Goal: Task Accomplishment & Management: Use online tool/utility

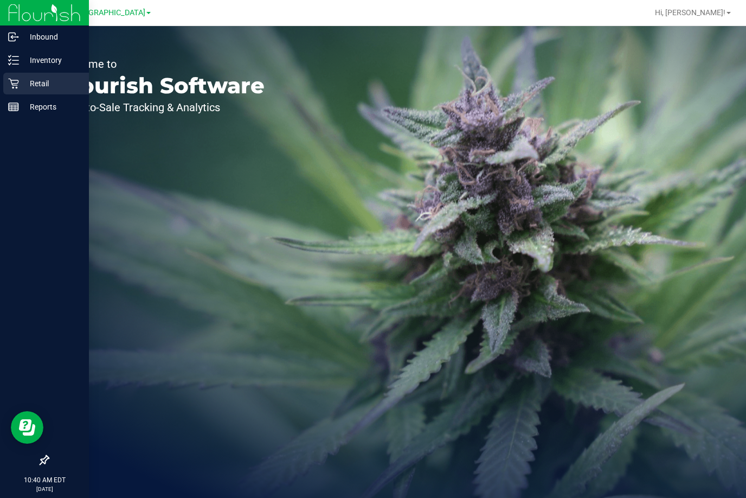
click at [22, 81] on p "Retail" at bounding box center [51, 83] width 65 height 13
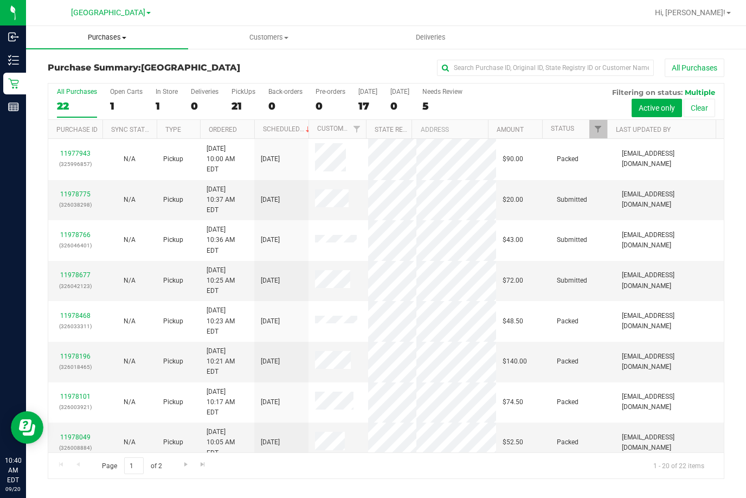
click at [111, 40] on span "Purchases" at bounding box center [107, 38] width 162 height 10
click at [98, 81] on li "Fulfillment" at bounding box center [107, 78] width 162 height 13
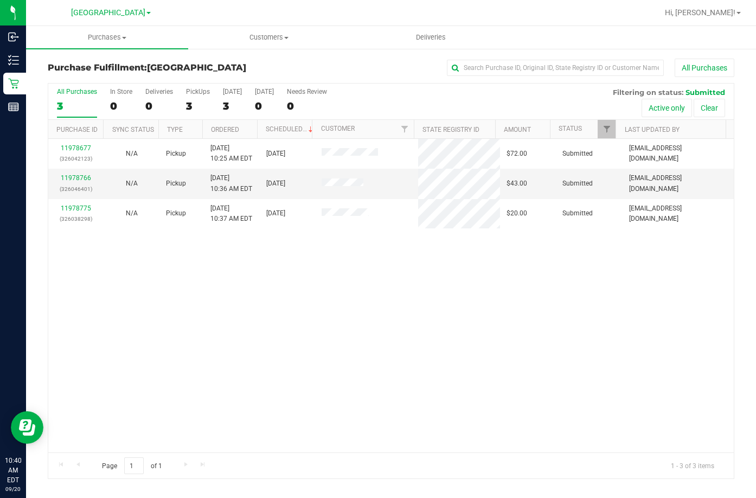
click at [222, 301] on div "11978677 (326042123) N/A Pickup 9/20/2025 10:25 AM EDT 9/20/2025 $72.00 Submitt…" at bounding box center [390, 295] width 685 height 313
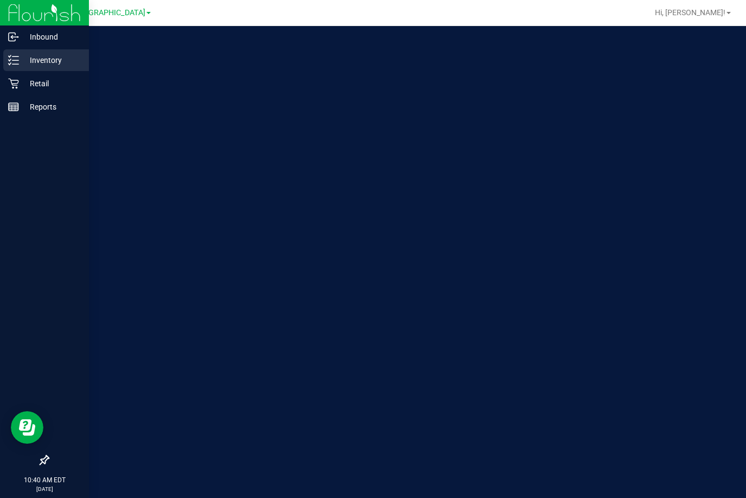
click at [15, 58] on icon at bounding box center [13, 60] width 11 height 11
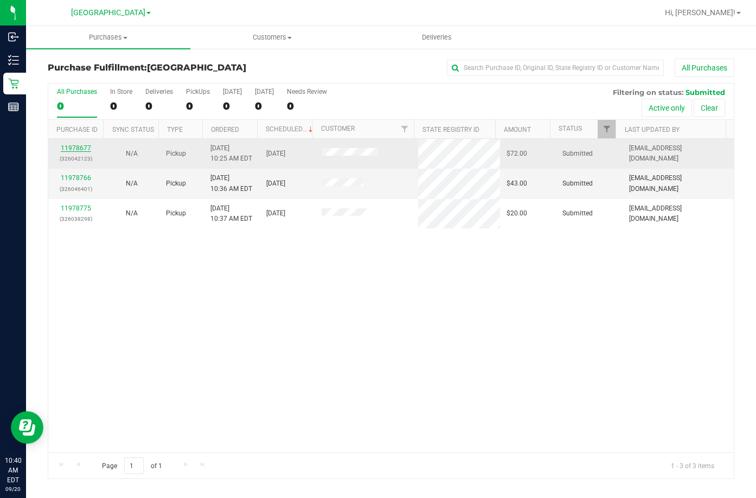
click at [78, 146] on link "11978677" at bounding box center [76, 148] width 30 height 8
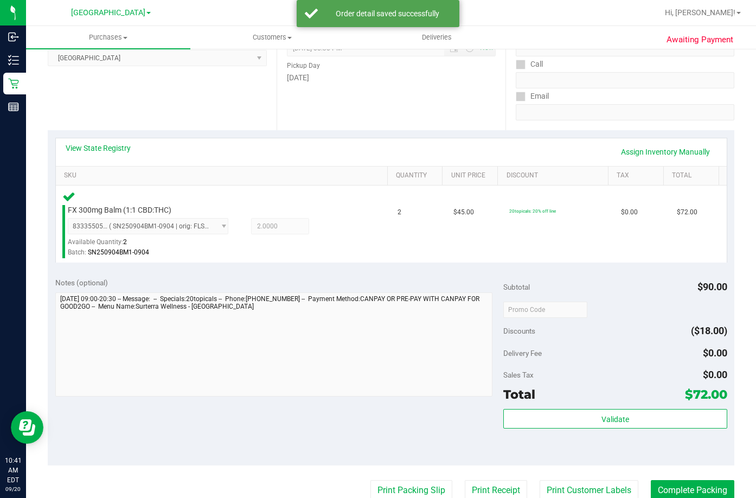
scroll to position [163, 0]
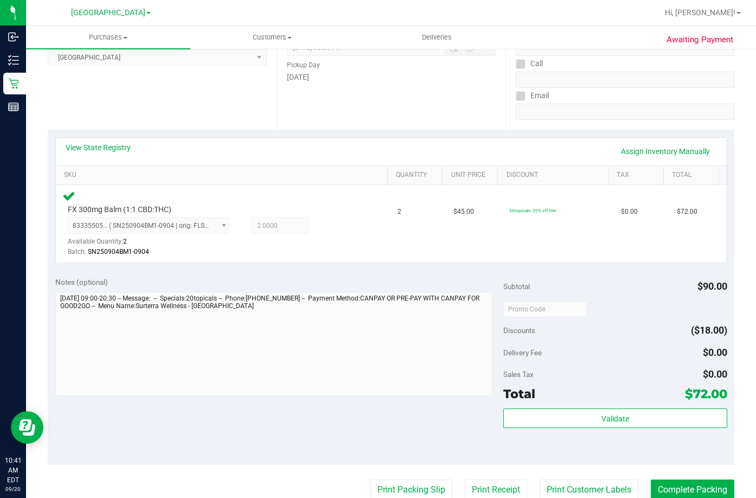
click at [643, 408] on div "Subtotal $90.00 Discounts ($18.00) Delivery Fee $0.00 Sales Tax $0.00 Total $72…" at bounding box center [615, 367] width 224 height 181
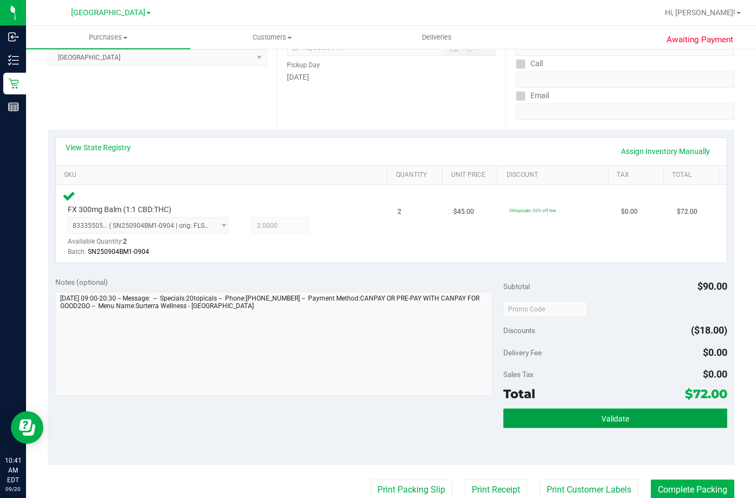
click at [641, 425] on button "Validate" at bounding box center [615, 418] width 224 height 20
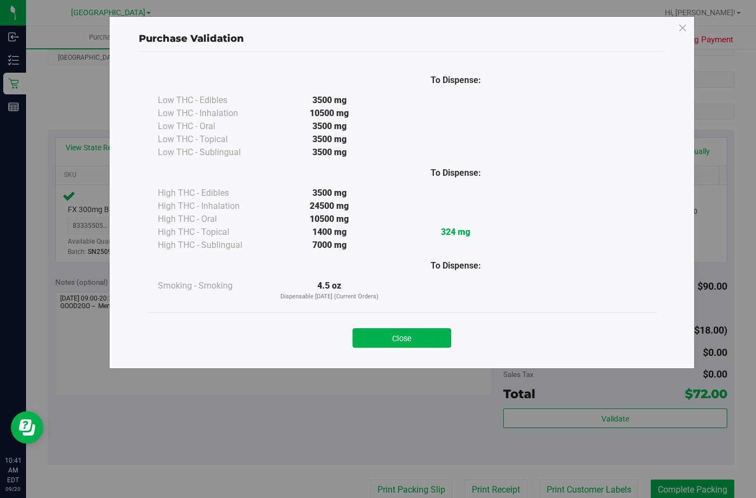
click at [402, 325] on div "Close" at bounding box center [401, 334] width 493 height 27
click at [402, 342] on button "Close" at bounding box center [401, 338] width 99 height 20
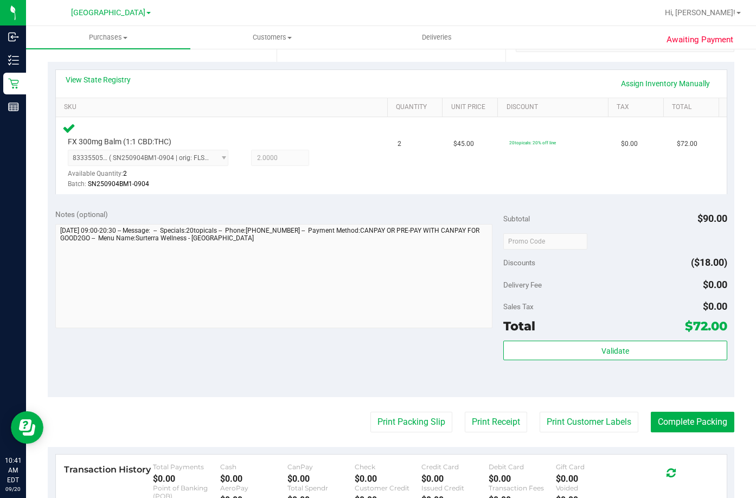
scroll to position [380, 0]
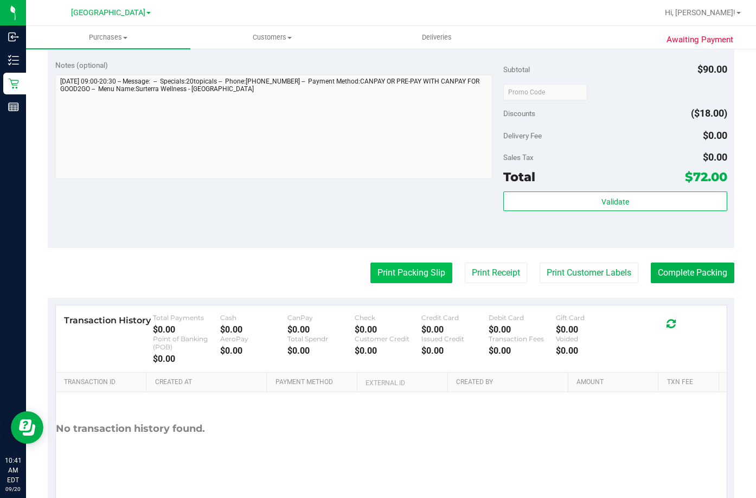
click at [405, 275] on button "Print Packing Slip" at bounding box center [411, 272] width 82 height 21
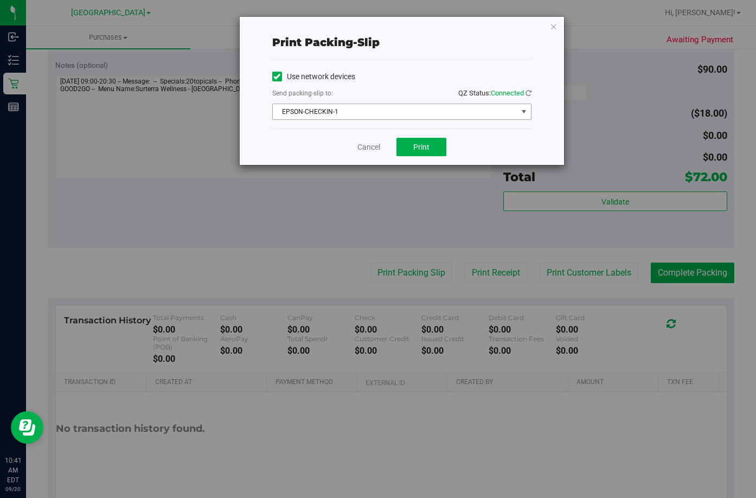
click at [375, 116] on span "EPSON-CHECKIN-1" at bounding box center [395, 111] width 245 height 15
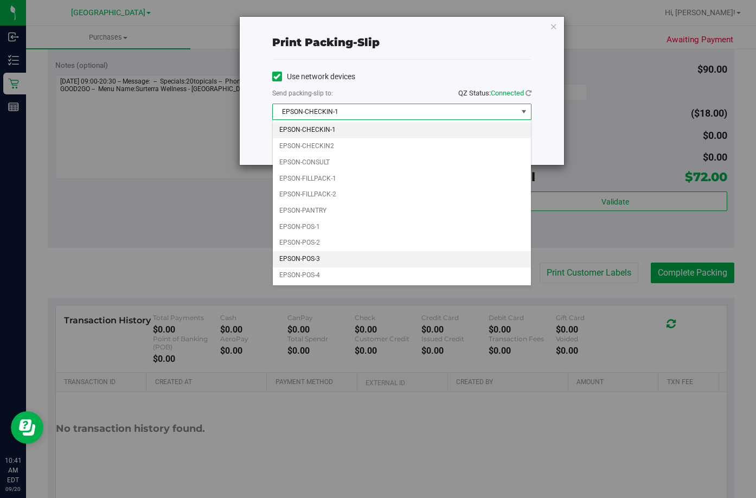
click at [345, 256] on li "EPSON-POS-3" at bounding box center [402, 259] width 258 height 16
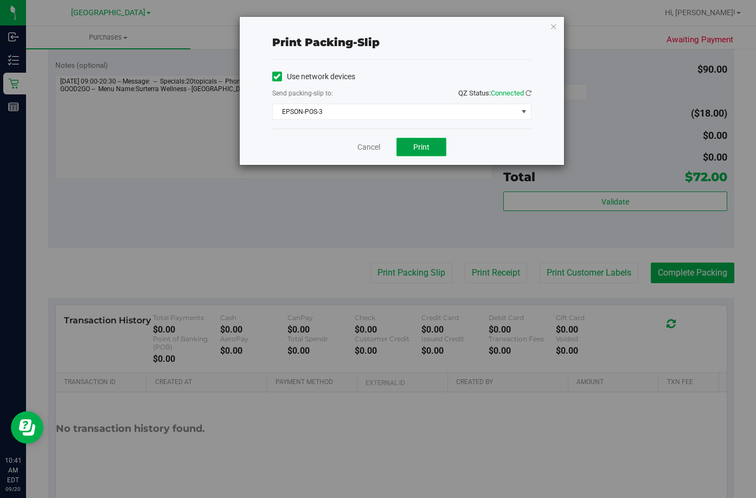
click at [418, 150] on span "Print" at bounding box center [421, 147] width 16 height 9
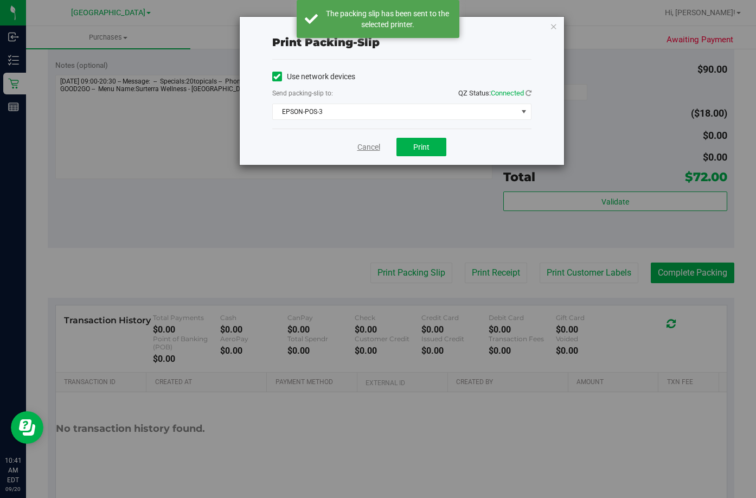
click at [367, 150] on link "Cancel" at bounding box center [368, 147] width 23 height 11
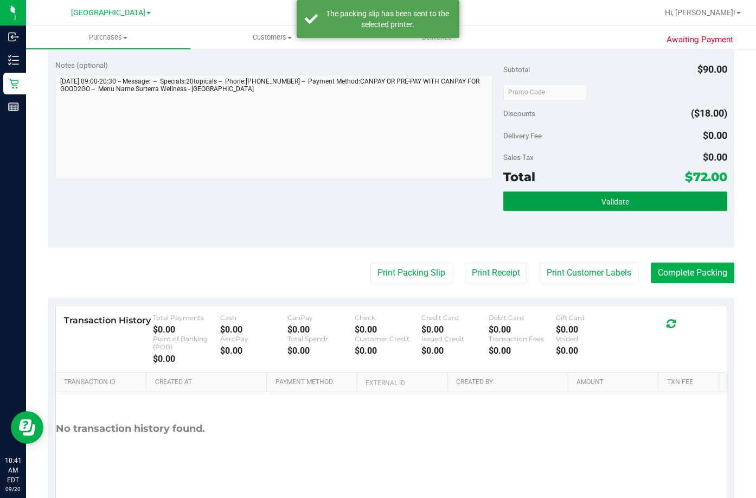
click at [575, 200] on button "Validate" at bounding box center [615, 201] width 224 height 20
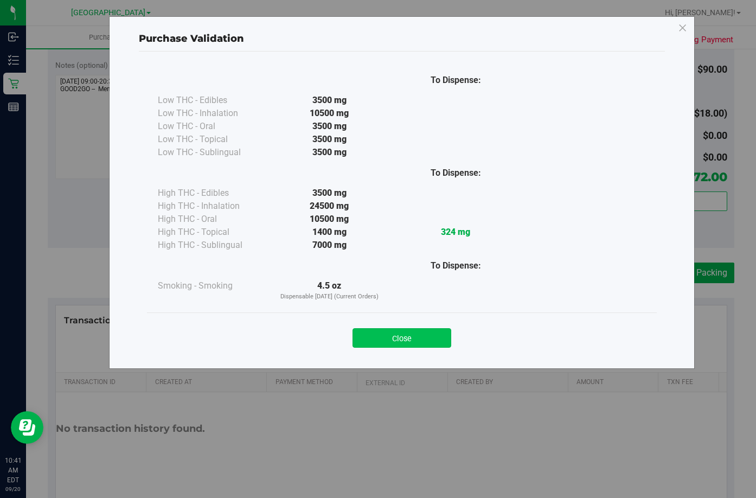
click at [431, 332] on button "Close" at bounding box center [401, 338] width 99 height 20
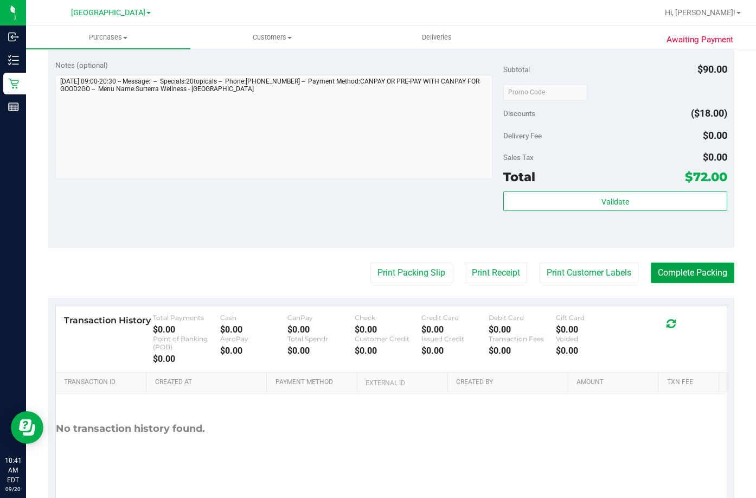
click at [707, 266] on button "Complete Packing" at bounding box center [693, 272] width 84 height 21
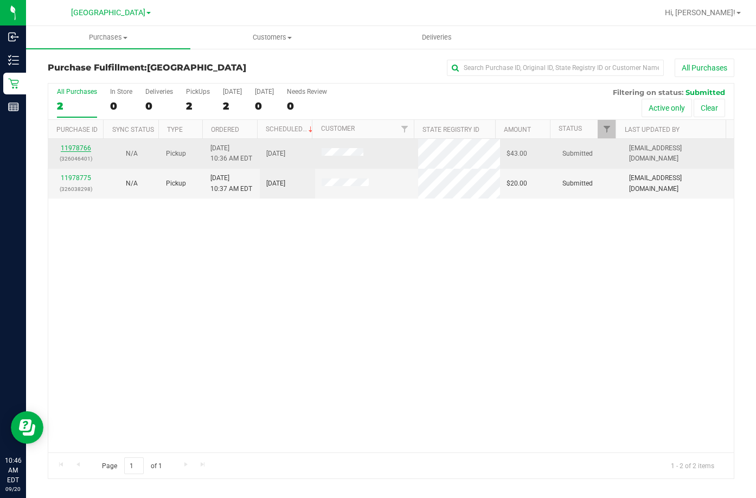
click at [80, 146] on link "11978766" at bounding box center [76, 148] width 30 height 8
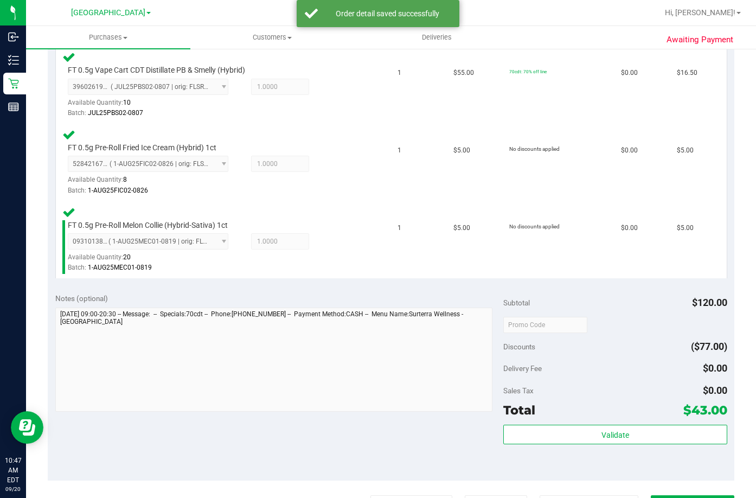
scroll to position [380, 0]
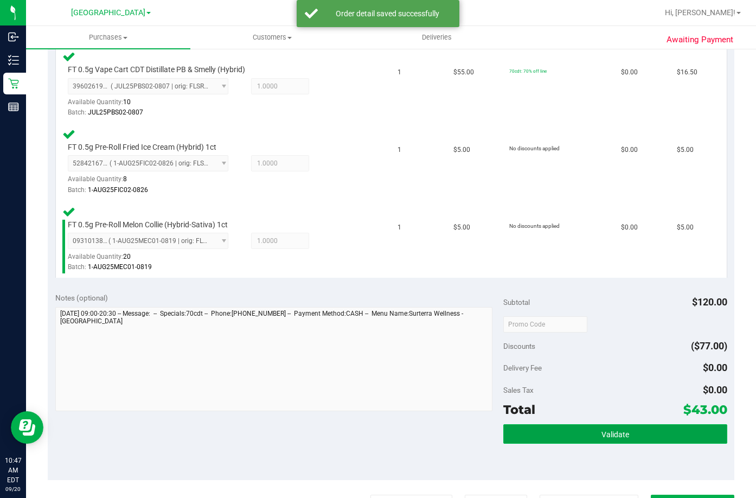
click at [581, 434] on button "Validate" at bounding box center [615, 434] width 224 height 20
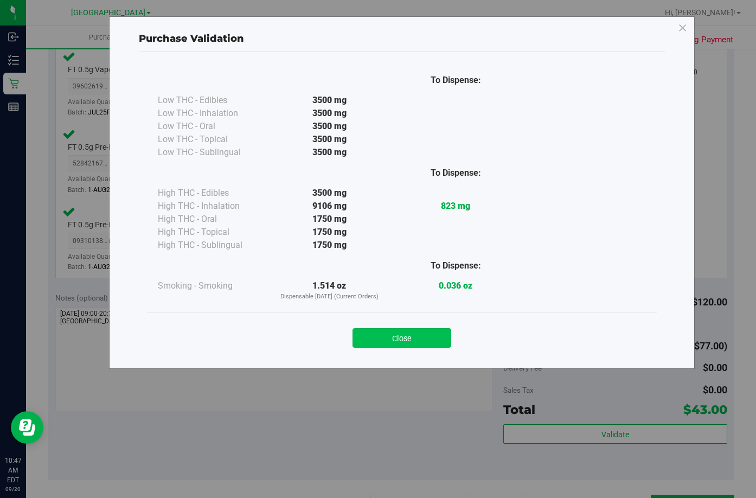
click at [396, 342] on button "Close" at bounding box center [401, 338] width 99 height 20
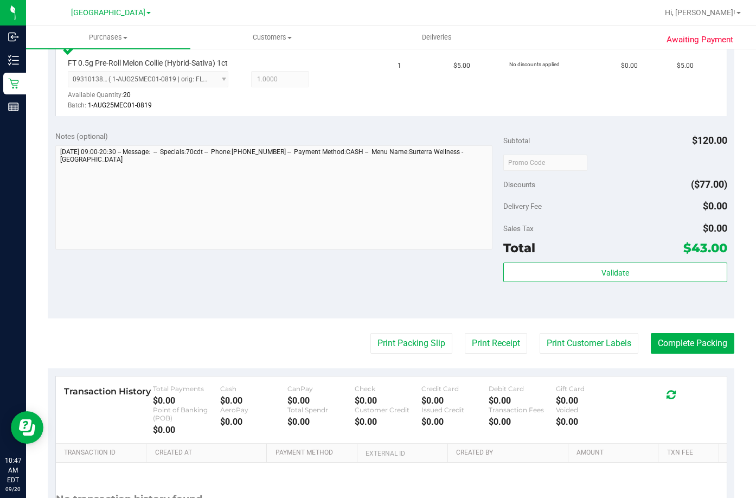
scroll to position [542, 0]
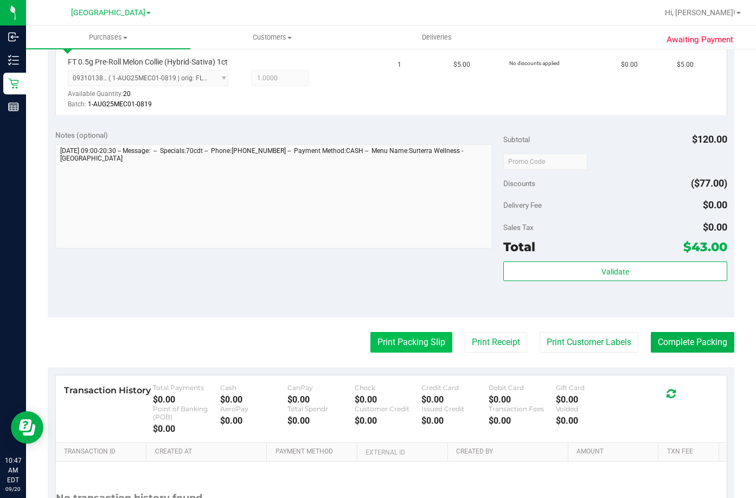
click at [403, 339] on button "Print Packing Slip" at bounding box center [411, 342] width 82 height 21
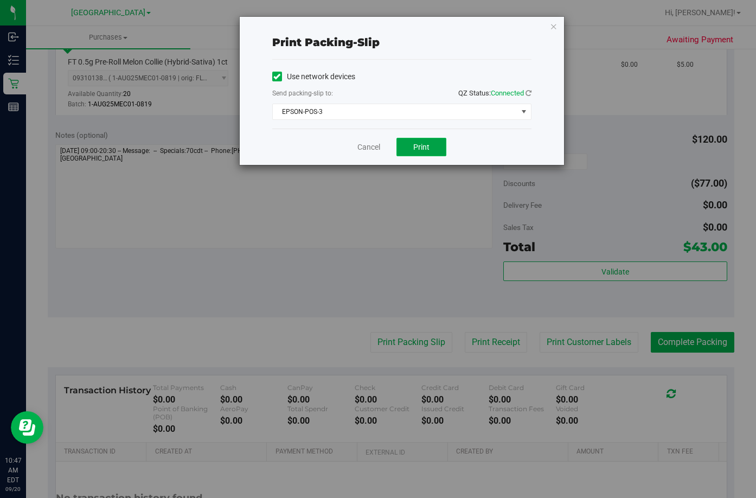
click at [423, 140] on button "Print" at bounding box center [421, 147] width 50 height 18
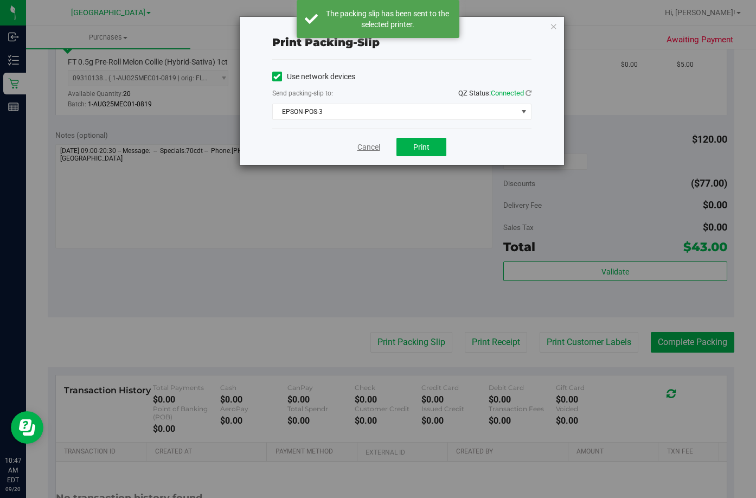
click at [358, 146] on link "Cancel" at bounding box center [368, 147] width 23 height 11
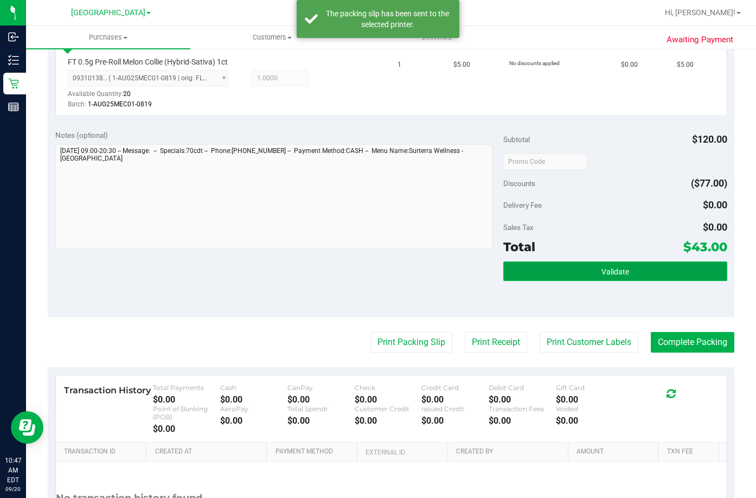
click at [601, 269] on span "Validate" at bounding box center [615, 271] width 28 height 9
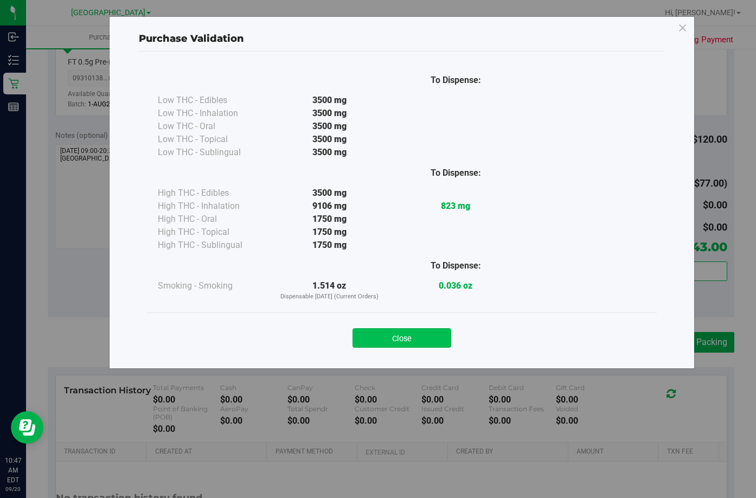
click at [394, 334] on button "Close" at bounding box center [401, 338] width 99 height 20
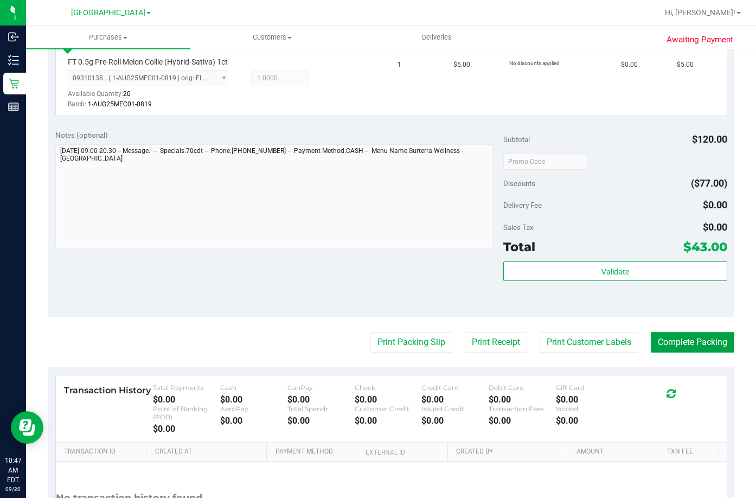
click at [714, 341] on button "Complete Packing" at bounding box center [693, 342] width 84 height 21
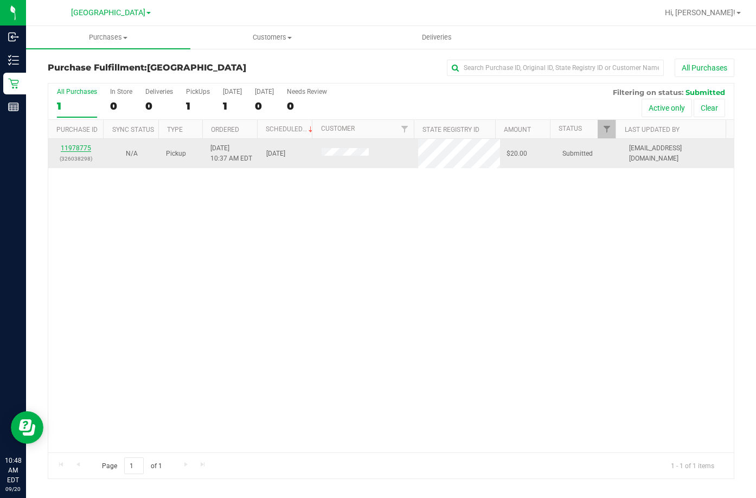
click at [70, 148] on link "11978775" at bounding box center [76, 148] width 30 height 8
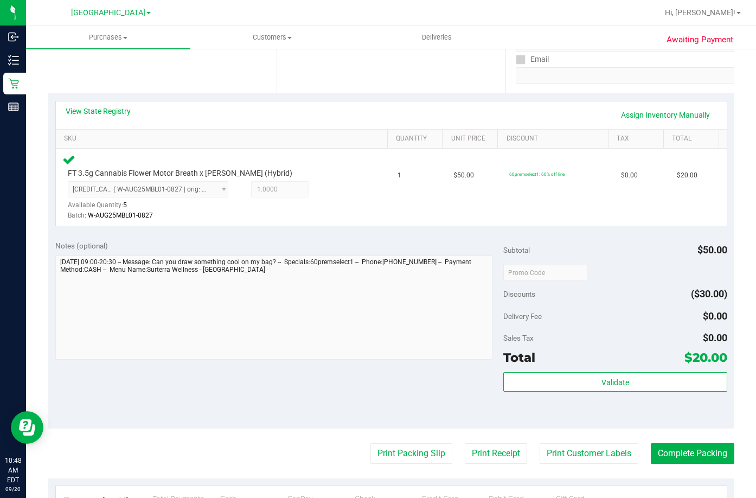
scroll to position [271, 0]
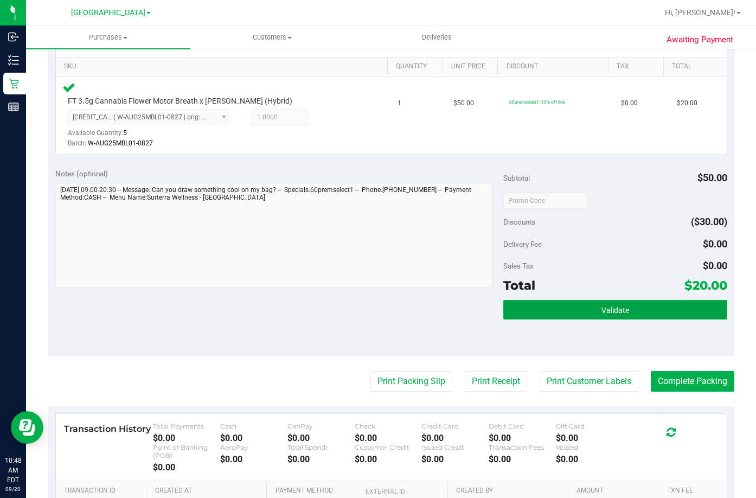
click at [632, 310] on button "Validate" at bounding box center [615, 310] width 224 height 20
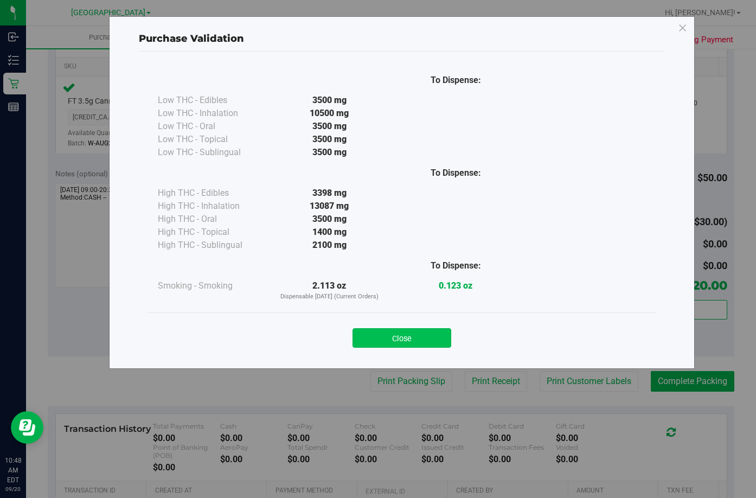
click at [400, 334] on button "Close" at bounding box center [401, 338] width 99 height 20
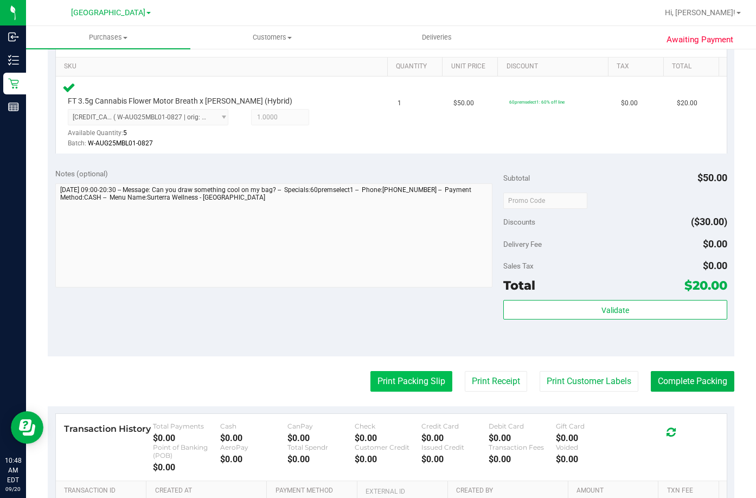
click at [409, 379] on button "Print Packing Slip" at bounding box center [411, 381] width 82 height 21
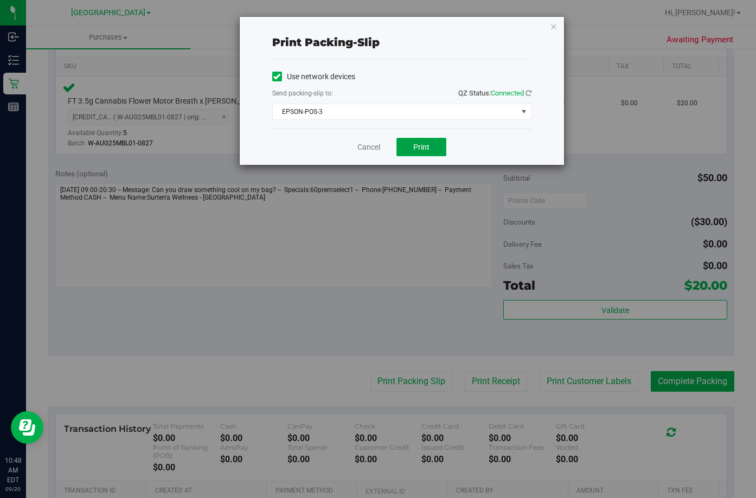
click at [426, 139] on button "Print" at bounding box center [421, 147] width 50 height 18
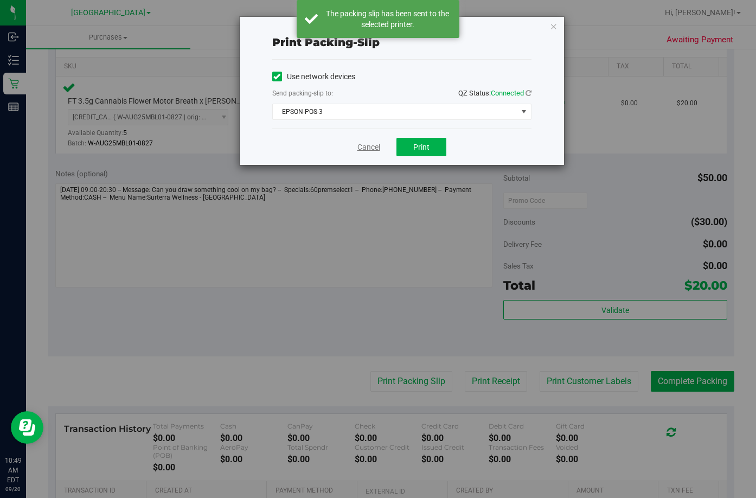
click at [375, 147] on link "Cancel" at bounding box center [368, 147] width 23 height 11
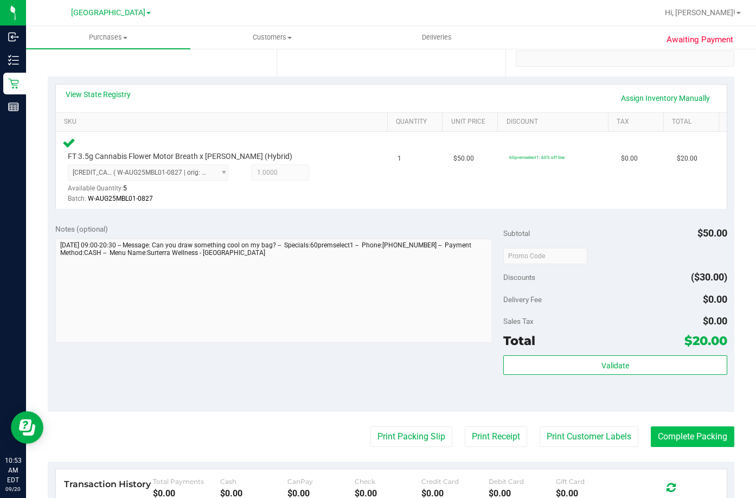
scroll to position [217, 0]
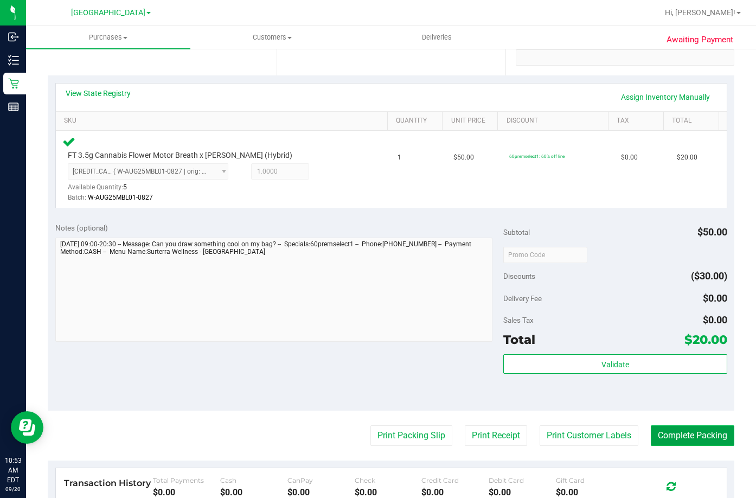
click at [697, 435] on button "Complete Packing" at bounding box center [693, 435] width 84 height 21
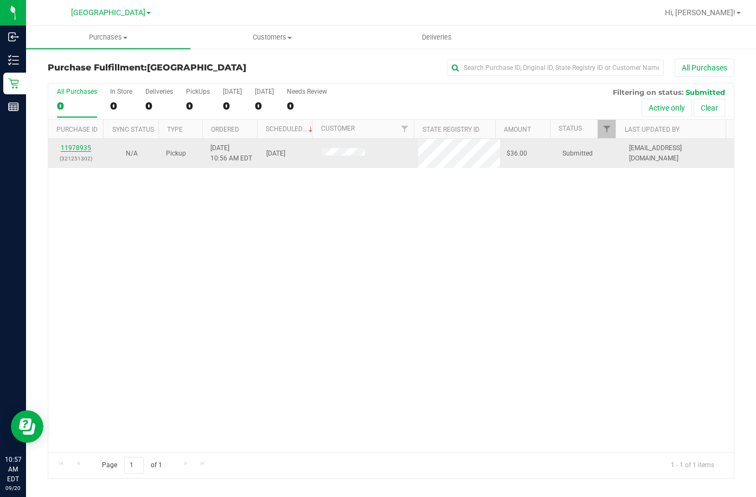
click at [79, 148] on link "11978935" at bounding box center [76, 148] width 30 height 8
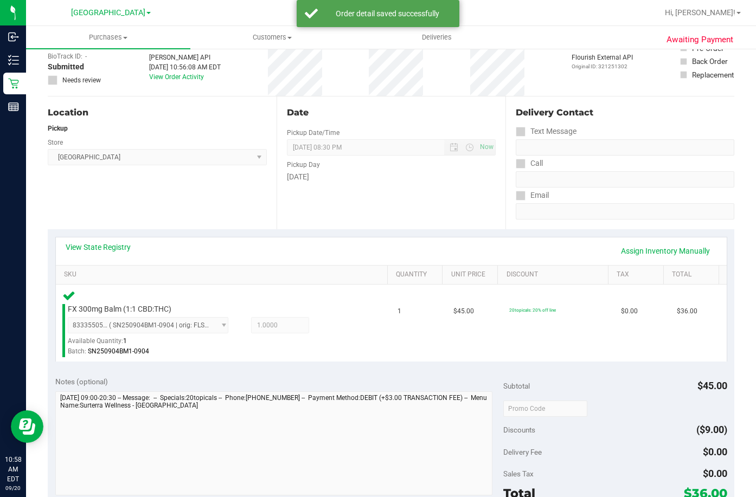
scroll to position [163, 0]
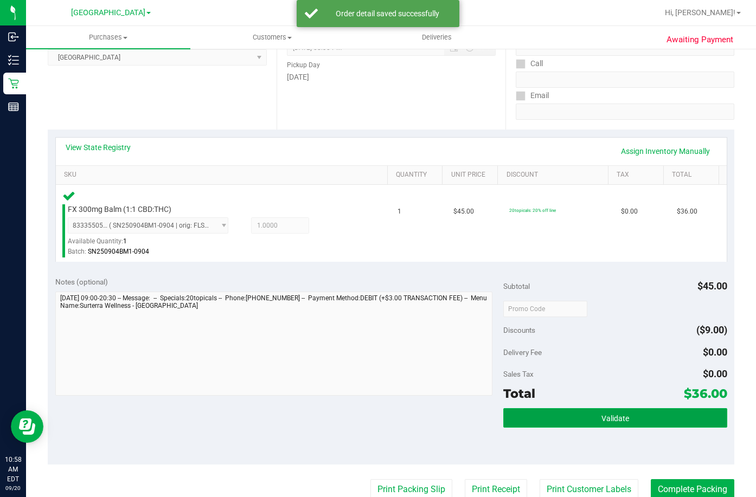
click at [566, 413] on button "Validate" at bounding box center [615, 418] width 224 height 20
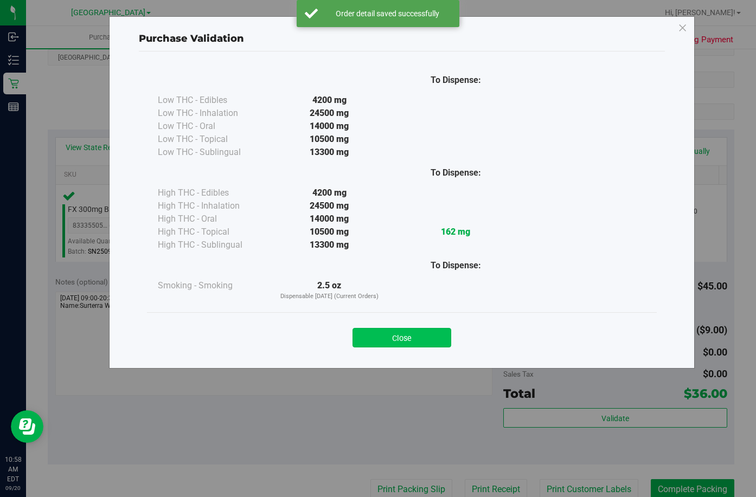
click at [406, 329] on button "Close" at bounding box center [401, 338] width 99 height 20
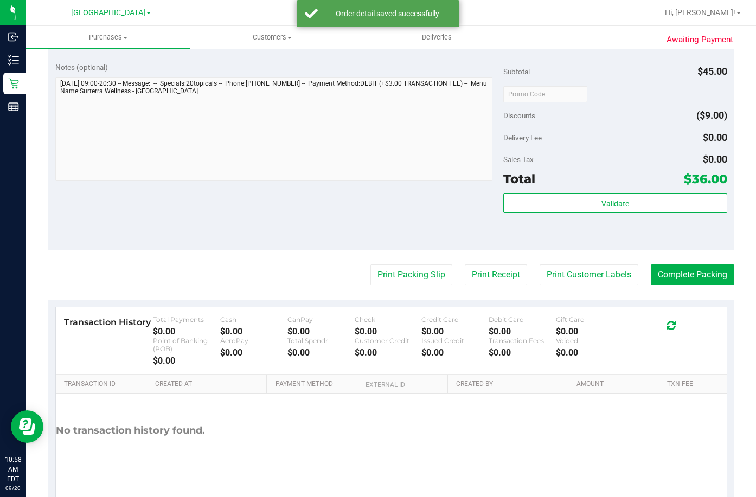
scroll to position [380, 0]
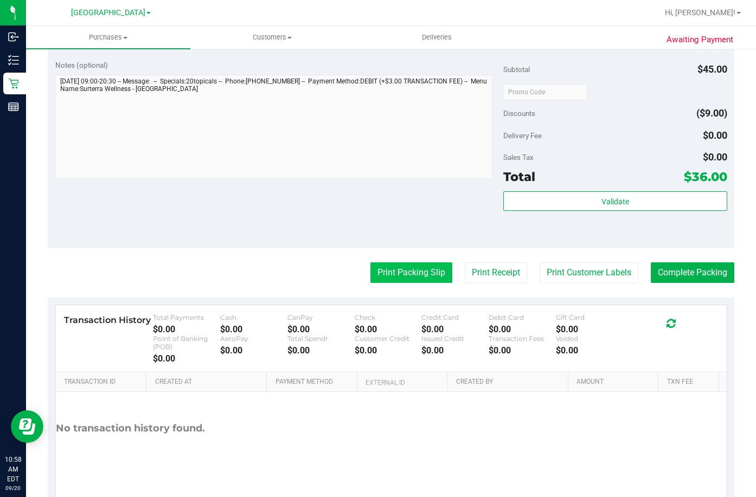
click at [390, 273] on button "Print Packing Slip" at bounding box center [411, 272] width 82 height 21
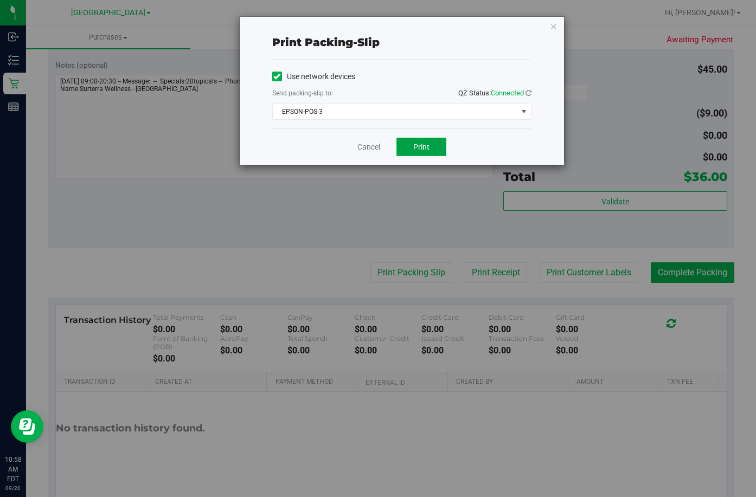
click at [412, 143] on button "Print" at bounding box center [421, 147] width 50 height 18
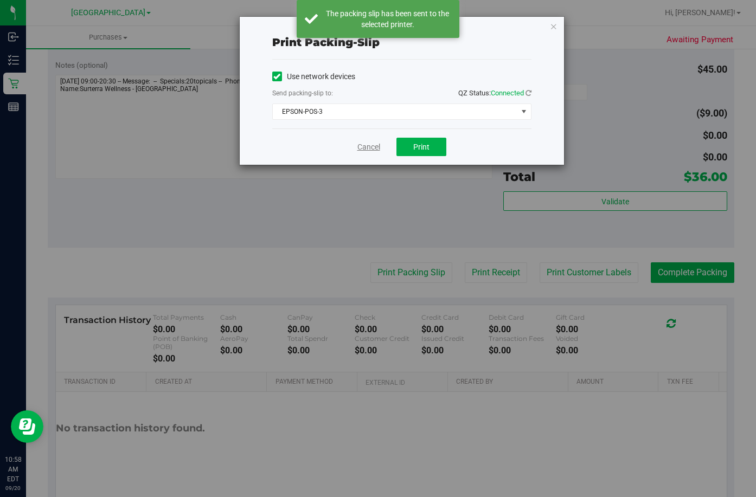
click at [360, 146] on link "Cancel" at bounding box center [368, 147] width 23 height 11
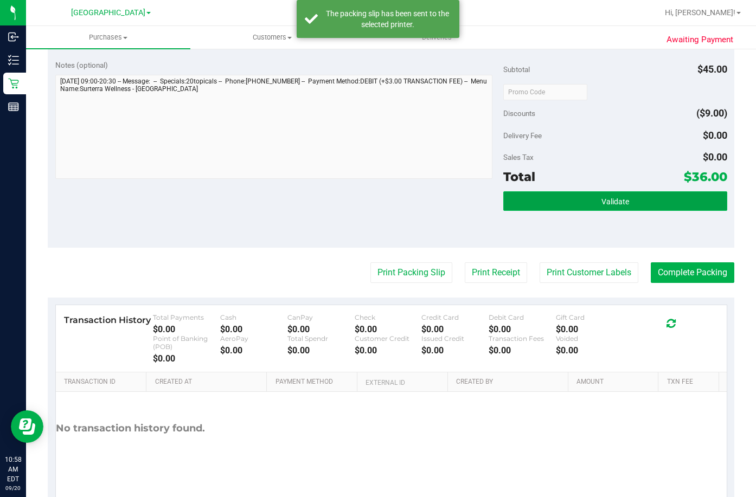
click at [570, 201] on button "Validate" at bounding box center [615, 201] width 224 height 20
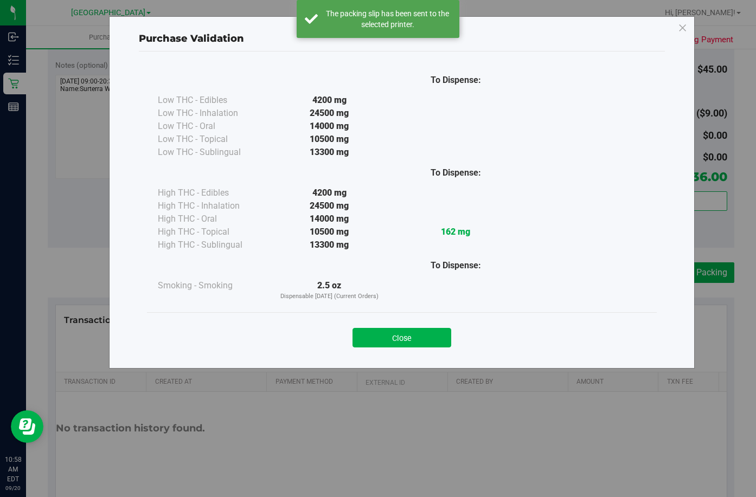
drag, startPoint x: 415, startPoint y: 333, endPoint x: 420, endPoint y: 328, distance: 8.1
click at [416, 333] on button "Close" at bounding box center [401, 338] width 99 height 20
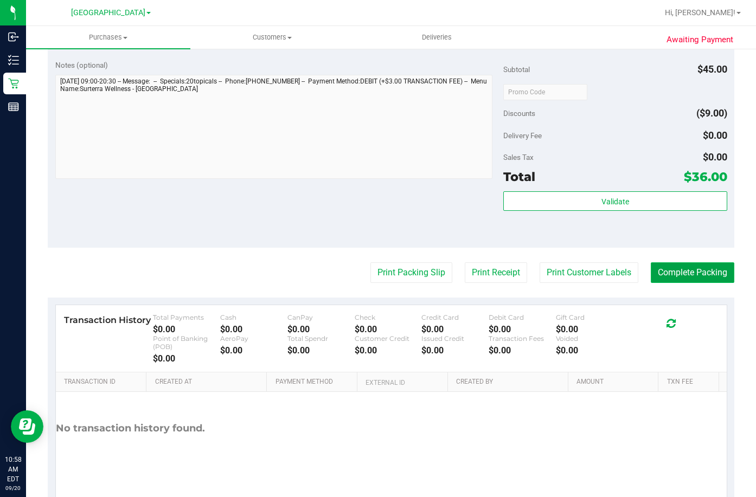
click at [688, 272] on button "Complete Packing" at bounding box center [693, 272] width 84 height 21
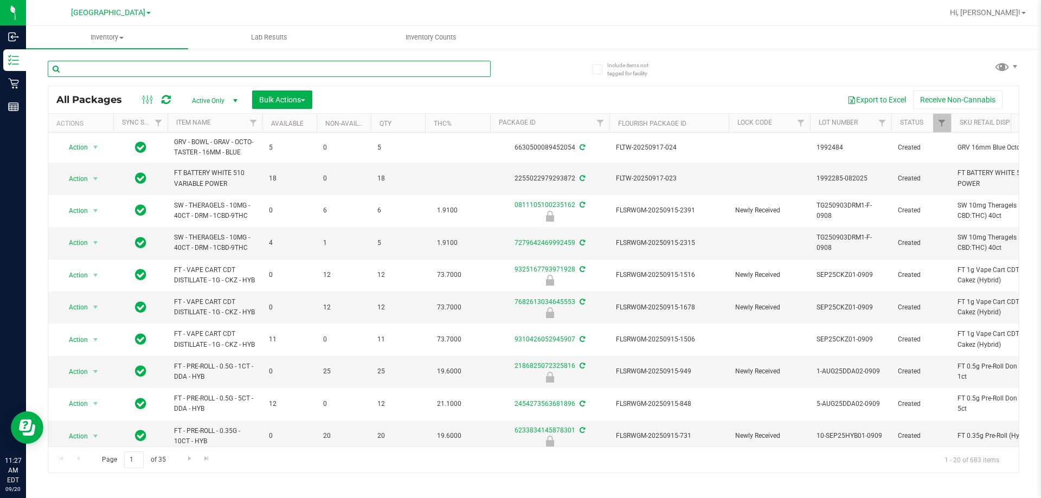
click at [265, 65] on input "text" at bounding box center [269, 69] width 443 height 16
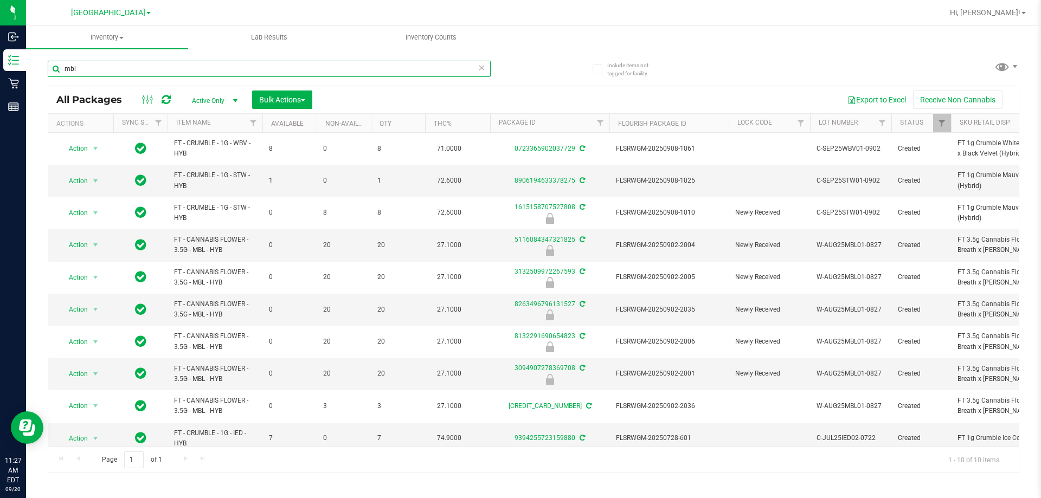
type input "mbl"
click at [191, 120] on link "Item Name" at bounding box center [193, 123] width 35 height 8
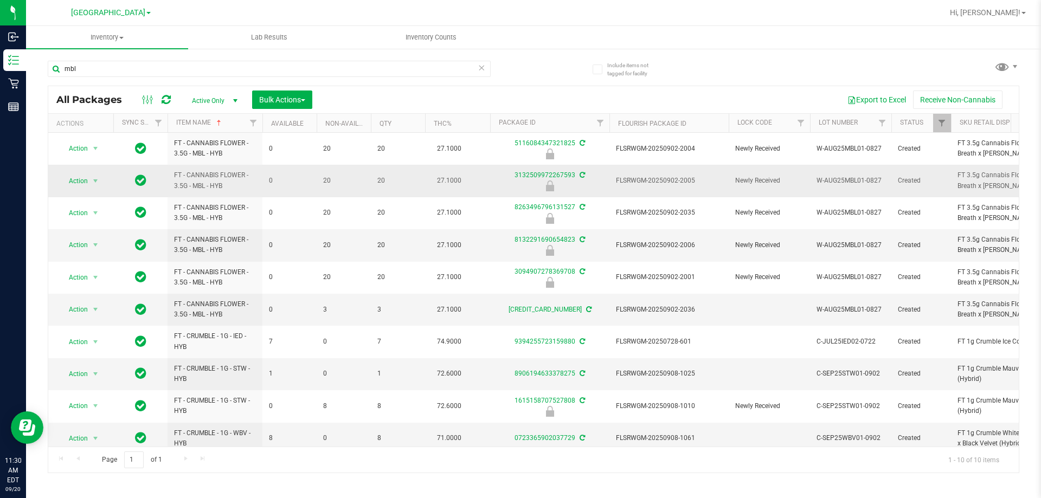
click at [686, 180] on span "FLSRWGM-20250902-2005" at bounding box center [669, 181] width 106 height 10
click at [65, 176] on span "Action" at bounding box center [73, 181] width 29 height 15
click at [112, 301] on li "Unlock package" at bounding box center [94, 309] width 69 height 16
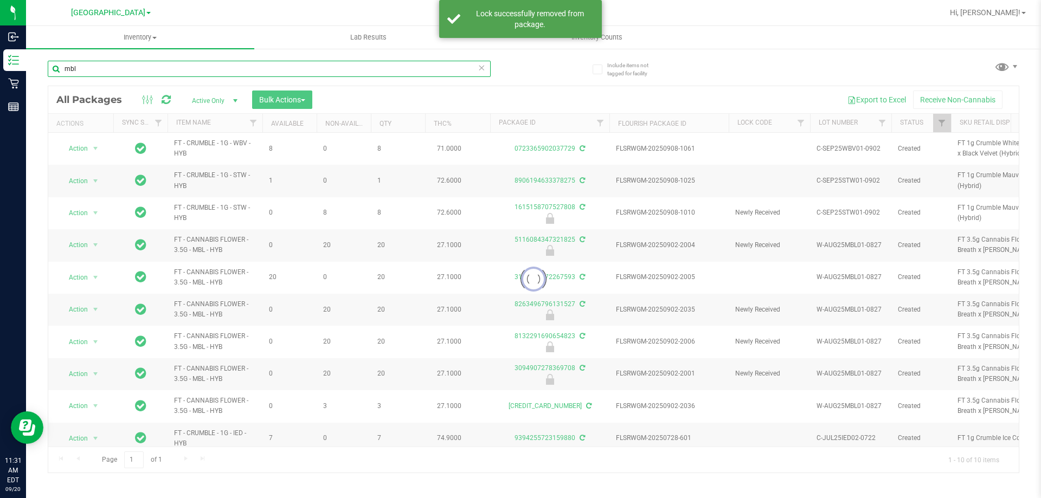
click at [190, 66] on input "mbl" at bounding box center [269, 69] width 443 height 16
drag, startPoint x: 190, startPoint y: 66, endPoint x: 169, endPoint y: 45, distance: 29.9
click at [191, 66] on input "mbl" at bounding box center [269, 69] width 443 height 16
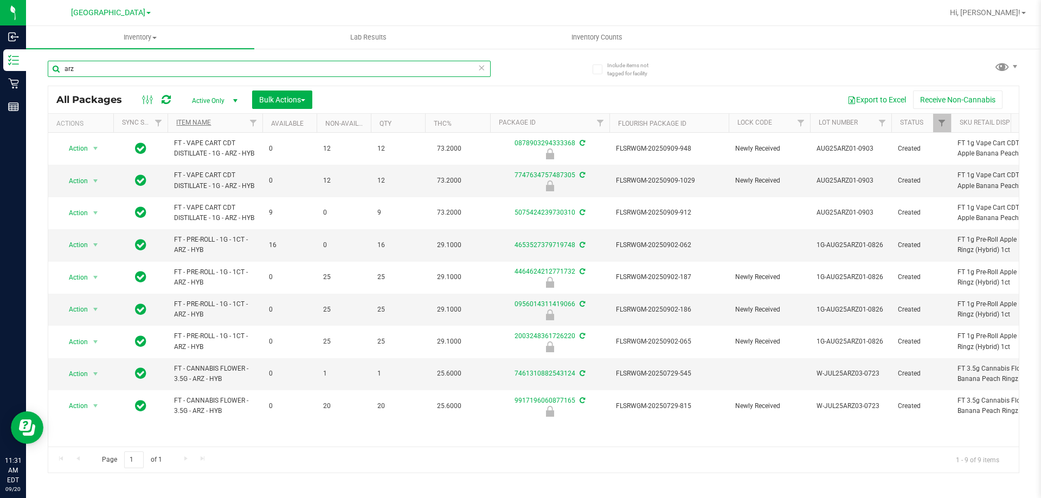
type input "arz"
click at [196, 120] on link "Item Name" at bounding box center [193, 123] width 35 height 8
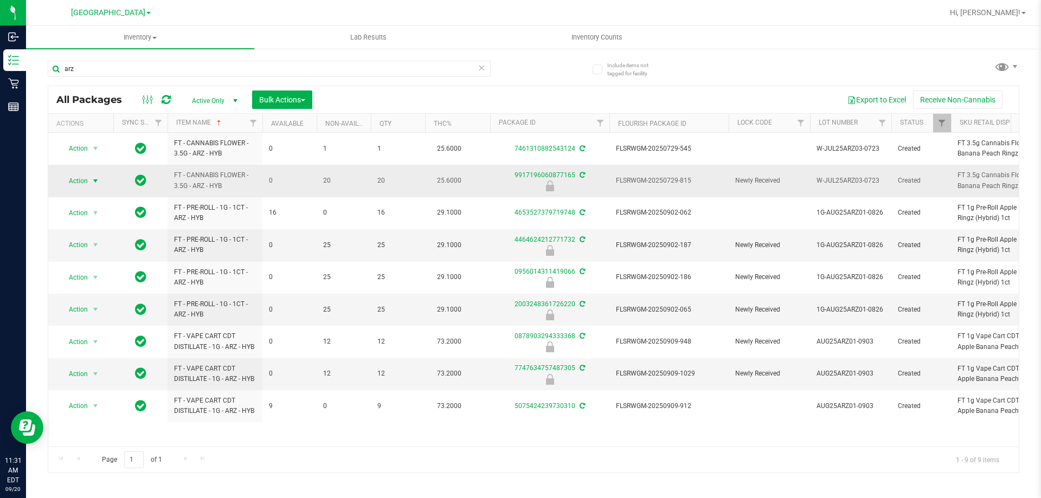
click at [83, 180] on span "Action" at bounding box center [73, 181] width 29 height 15
click at [82, 301] on li "Unlock package" at bounding box center [94, 309] width 69 height 16
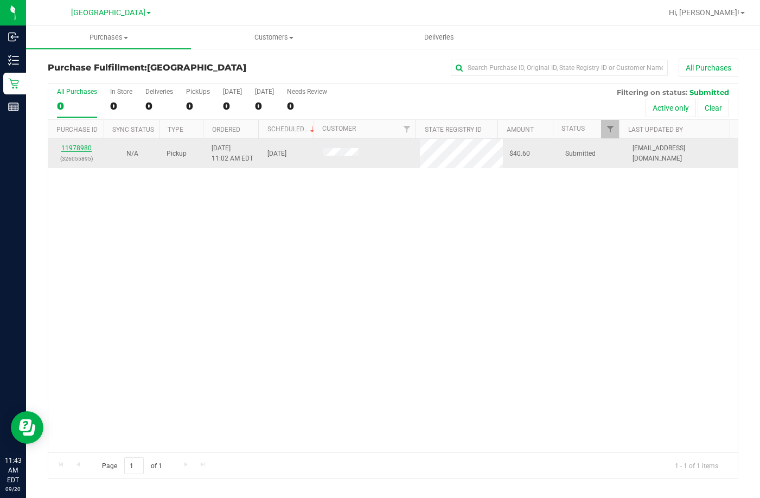
click at [81, 148] on link "11978980" at bounding box center [76, 148] width 30 height 8
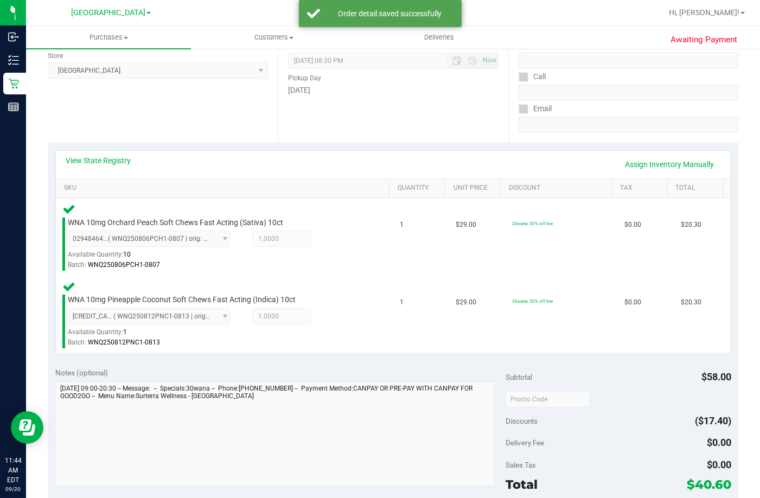
scroll to position [325, 0]
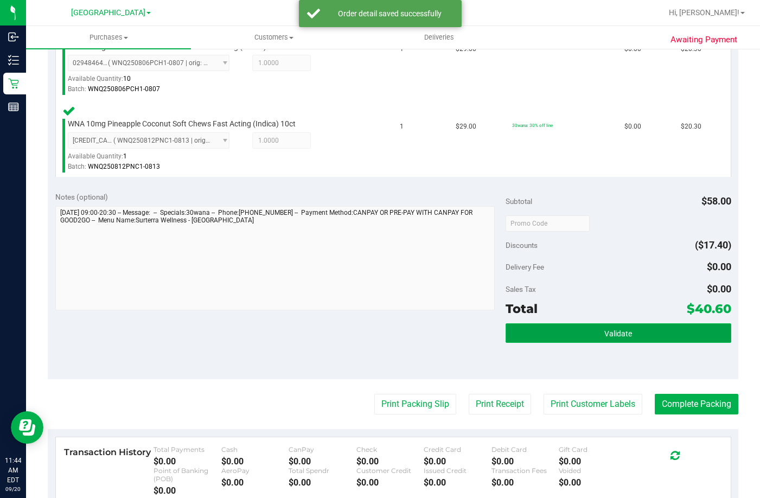
click at [612, 333] on span "Validate" at bounding box center [618, 333] width 28 height 9
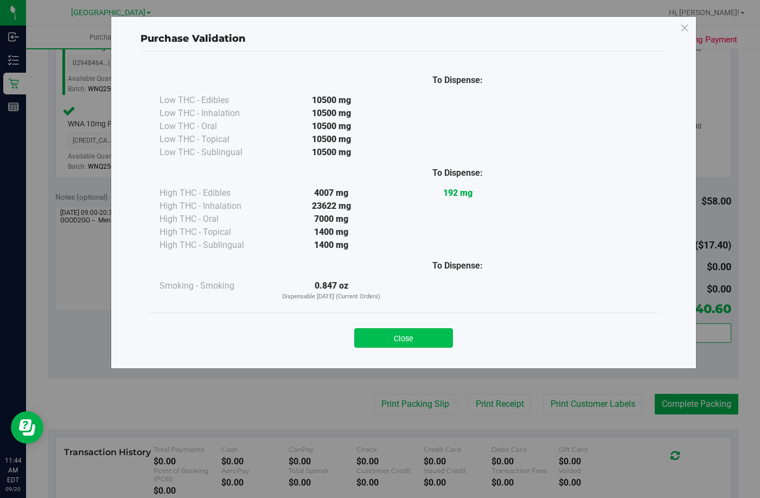
click at [413, 331] on button "Close" at bounding box center [403, 338] width 99 height 20
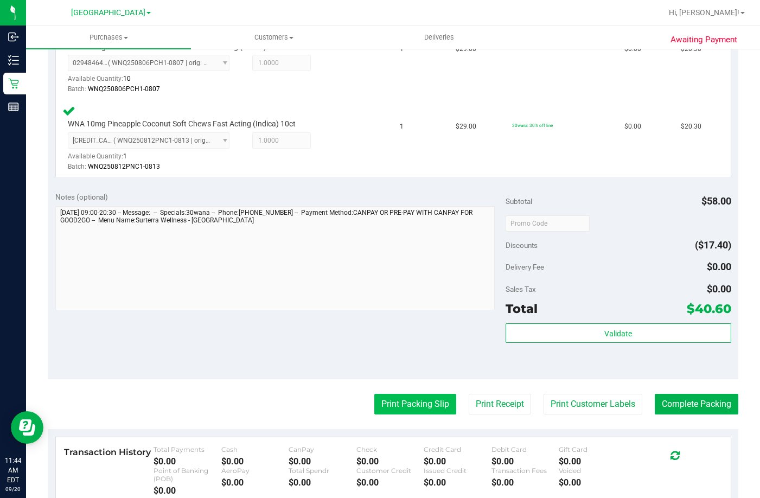
click at [409, 407] on button "Print Packing Slip" at bounding box center [415, 404] width 82 height 21
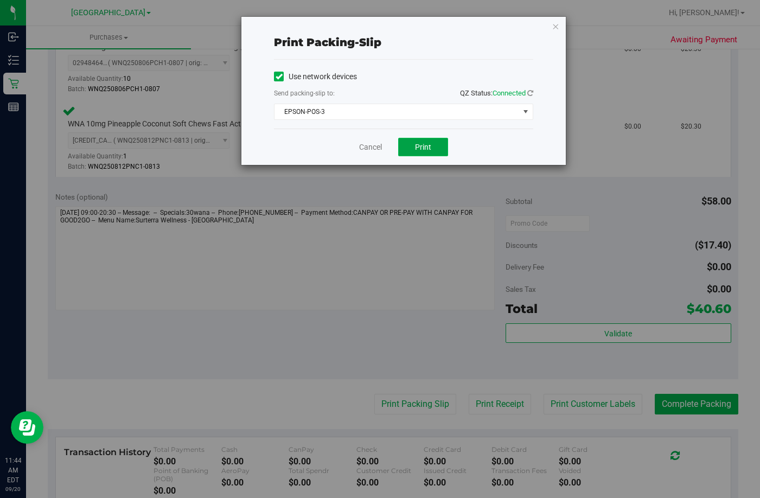
click at [427, 148] on span "Print" at bounding box center [423, 147] width 16 height 9
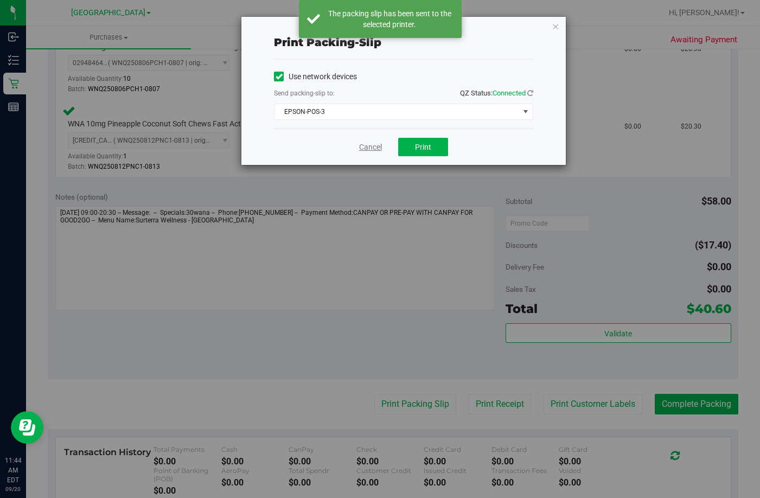
click at [363, 147] on link "Cancel" at bounding box center [370, 147] width 23 height 11
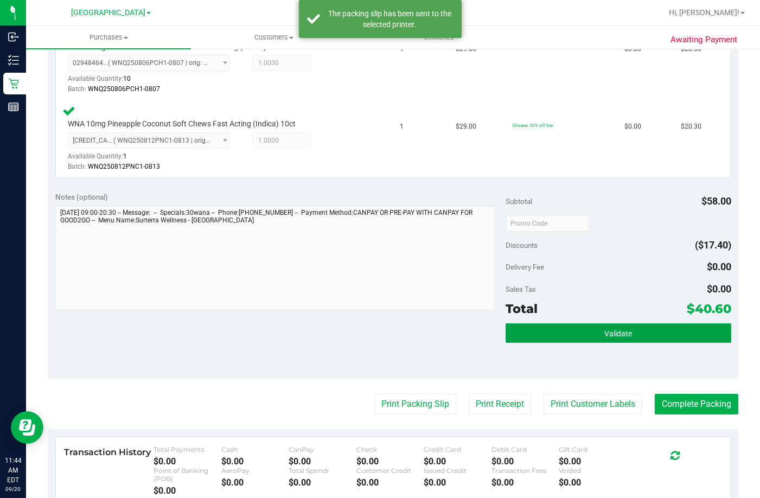
click at [631, 337] on button "Validate" at bounding box center [617, 333] width 225 height 20
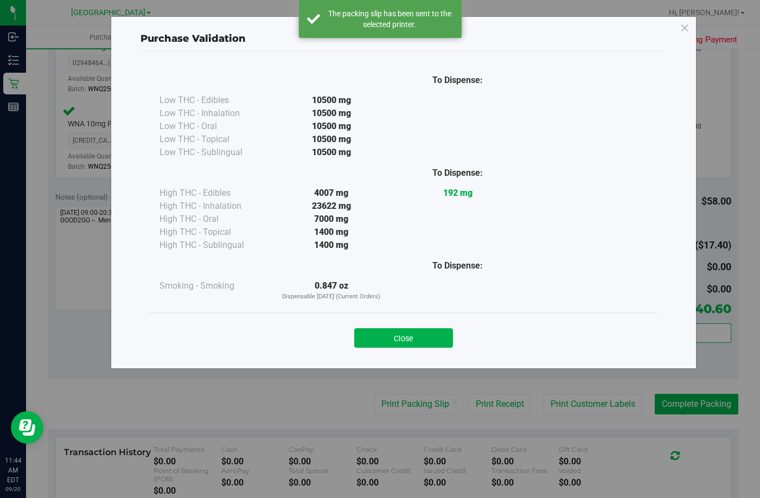
drag, startPoint x: 431, startPoint y: 344, endPoint x: 449, endPoint y: 329, distance: 23.9
click at [431, 342] on button "Close" at bounding box center [403, 338] width 99 height 20
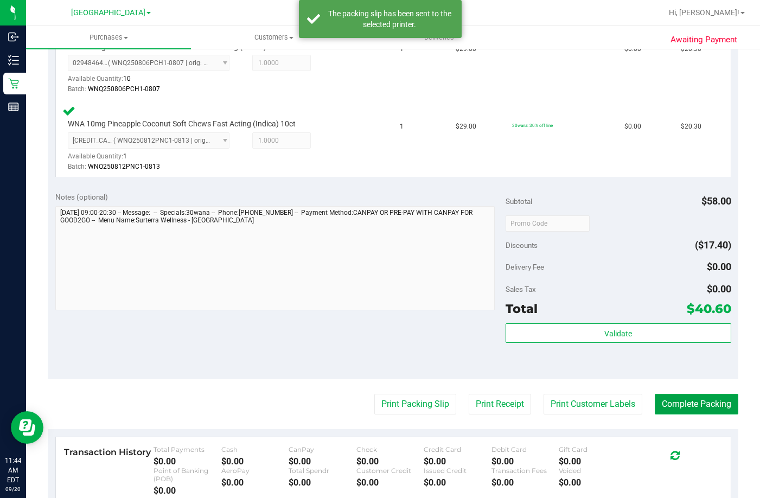
click at [690, 408] on button "Complete Packing" at bounding box center [696, 404] width 84 height 21
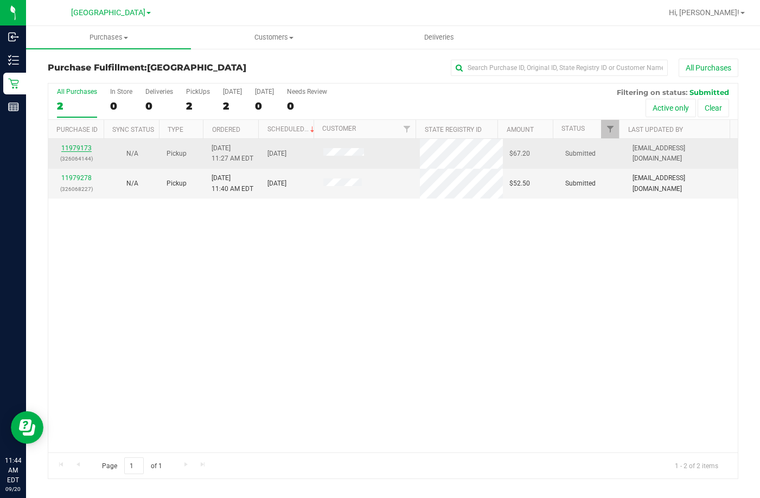
click at [73, 149] on link "11979173" at bounding box center [76, 148] width 30 height 8
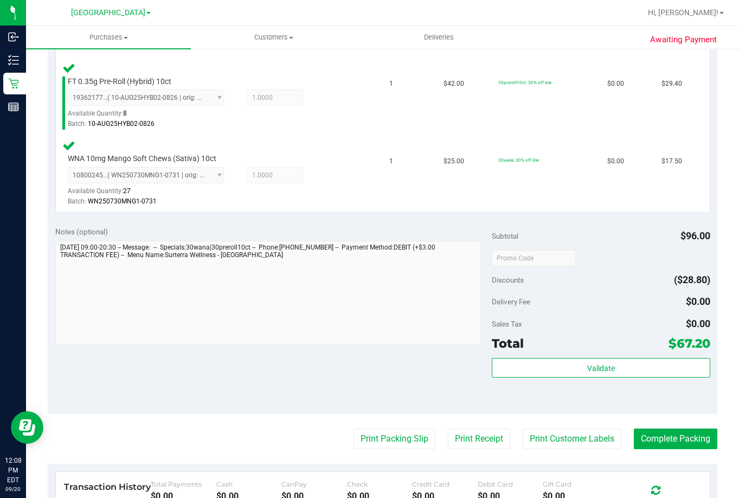
scroll to position [380, 0]
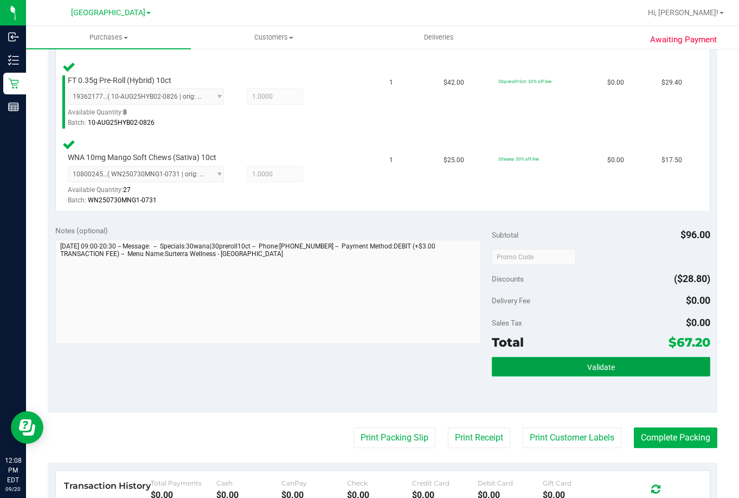
click at [618, 367] on button "Validate" at bounding box center [601, 367] width 219 height 20
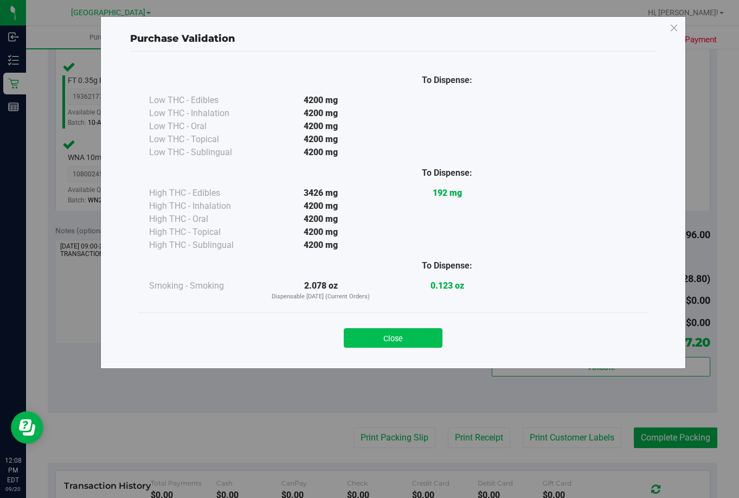
click at [422, 337] on button "Close" at bounding box center [393, 338] width 99 height 20
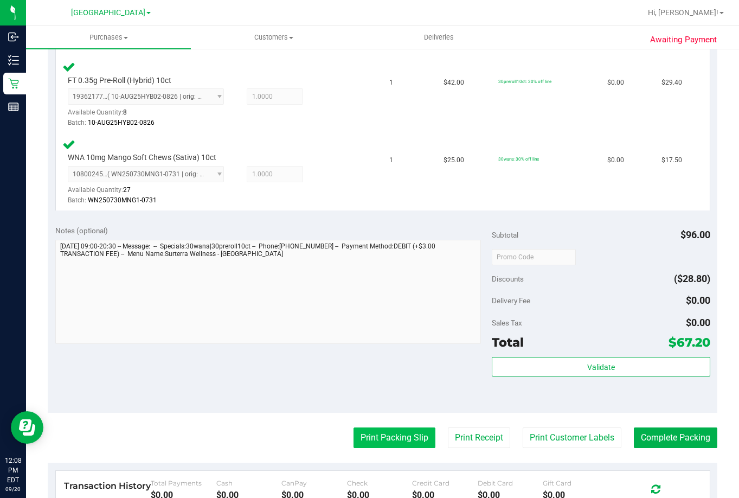
click at [375, 431] on button "Print Packing Slip" at bounding box center [395, 437] width 82 height 21
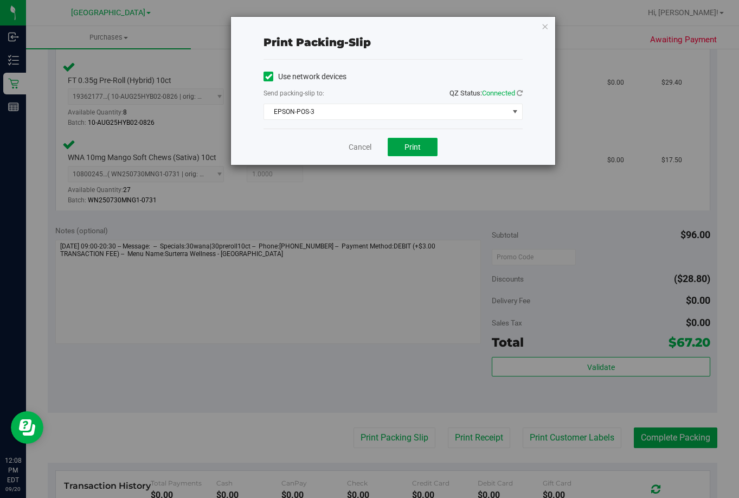
click at [425, 144] on button "Print" at bounding box center [413, 147] width 50 height 18
click at [358, 145] on link "Cancel" at bounding box center [360, 147] width 23 height 11
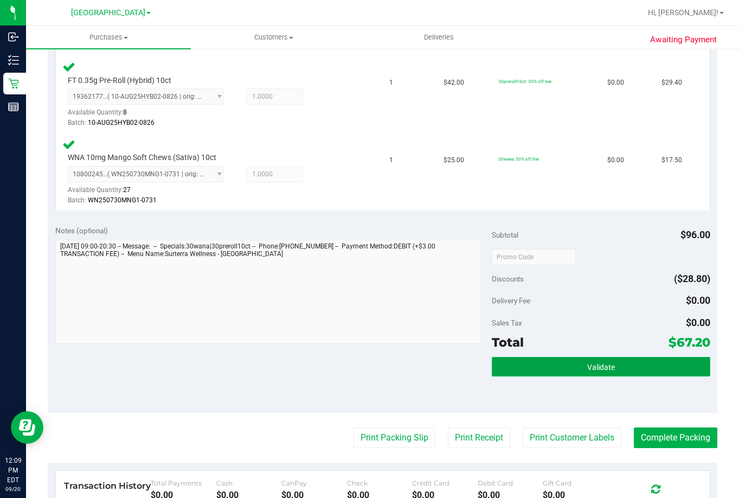
click at [590, 369] on span "Validate" at bounding box center [601, 367] width 28 height 9
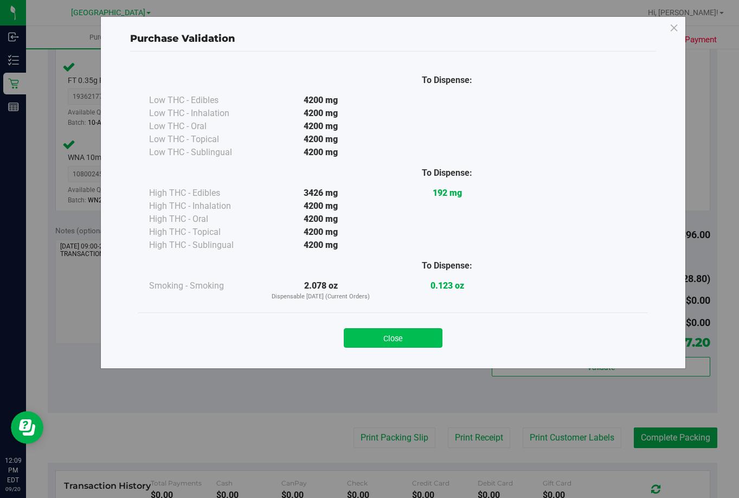
click at [415, 331] on button "Close" at bounding box center [393, 338] width 99 height 20
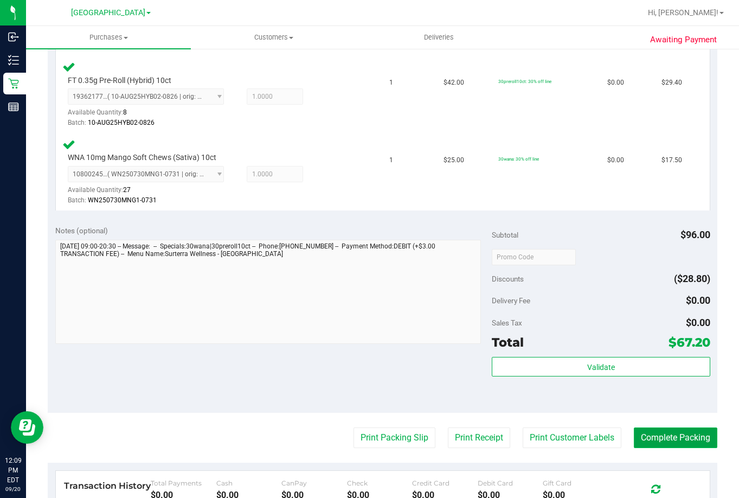
click at [650, 437] on button "Complete Packing" at bounding box center [676, 437] width 84 height 21
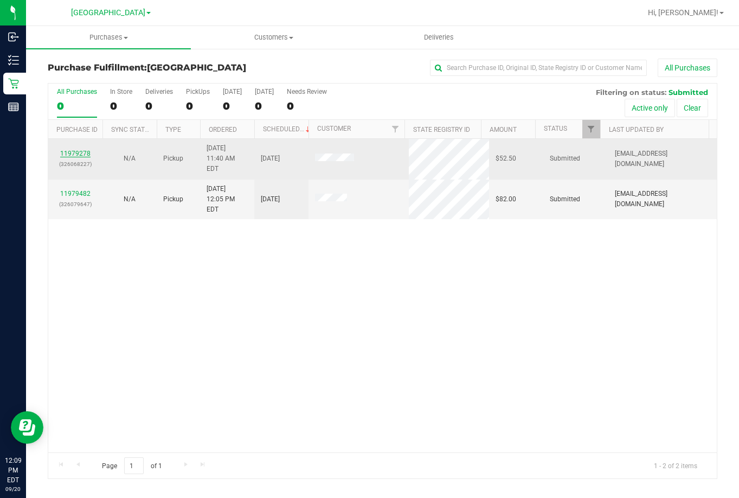
click at [80, 150] on link "11979278" at bounding box center [75, 154] width 30 height 8
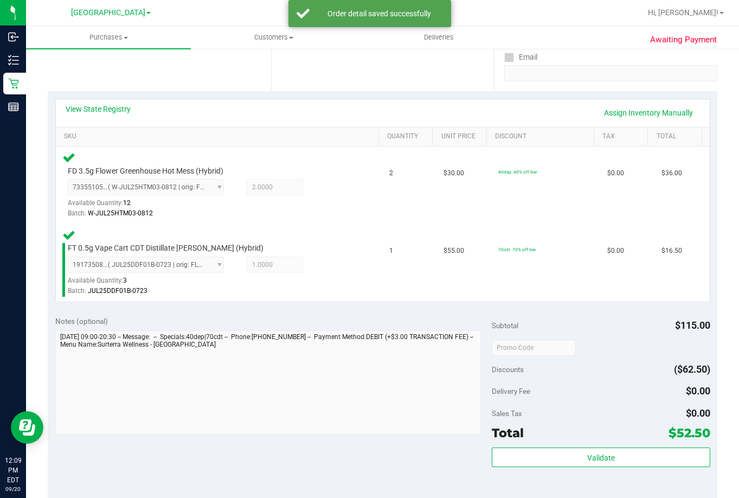
scroll to position [217, 0]
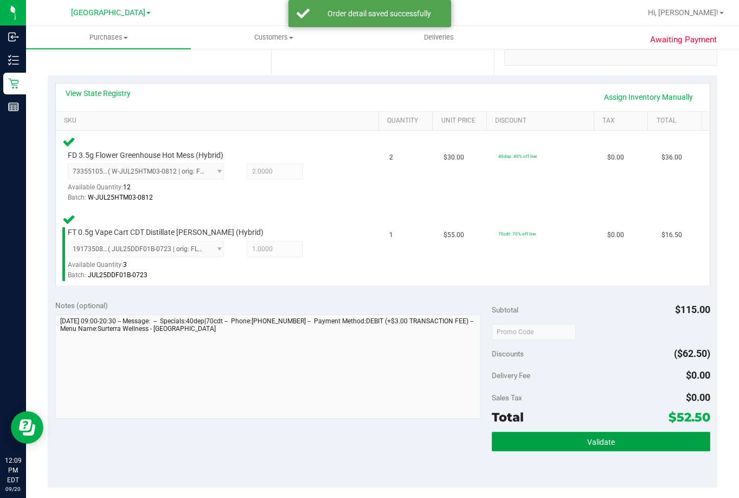
click at [583, 446] on button "Validate" at bounding box center [601, 442] width 219 height 20
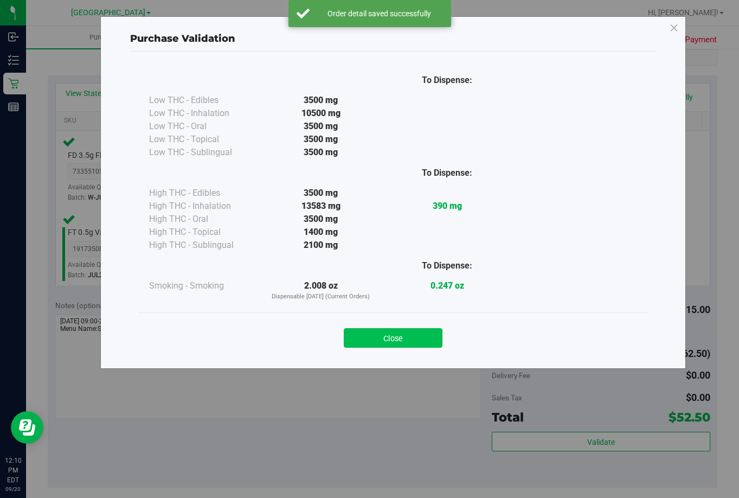
click at [382, 344] on button "Close" at bounding box center [393, 338] width 99 height 20
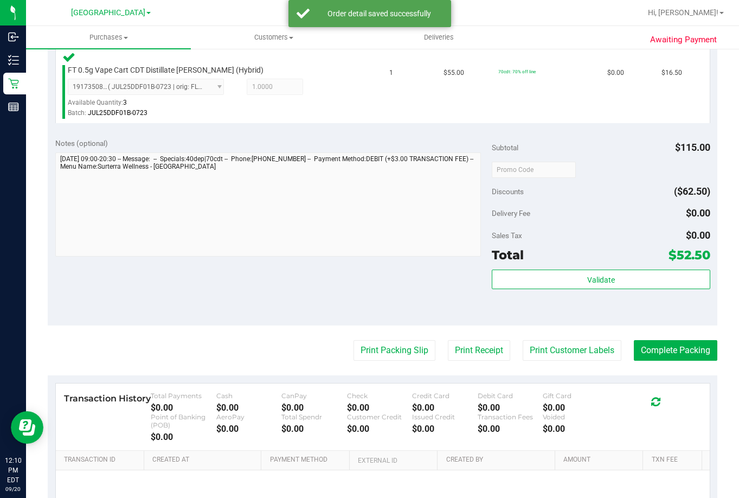
scroll to position [380, 0]
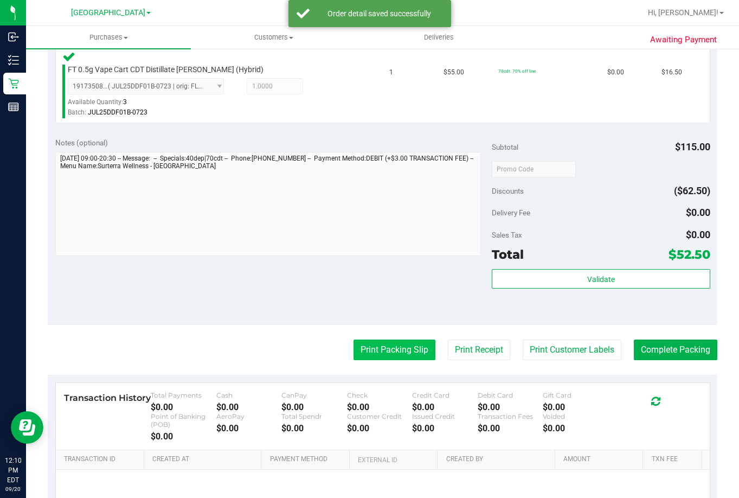
click at [382, 358] on button "Print Packing Slip" at bounding box center [395, 349] width 82 height 21
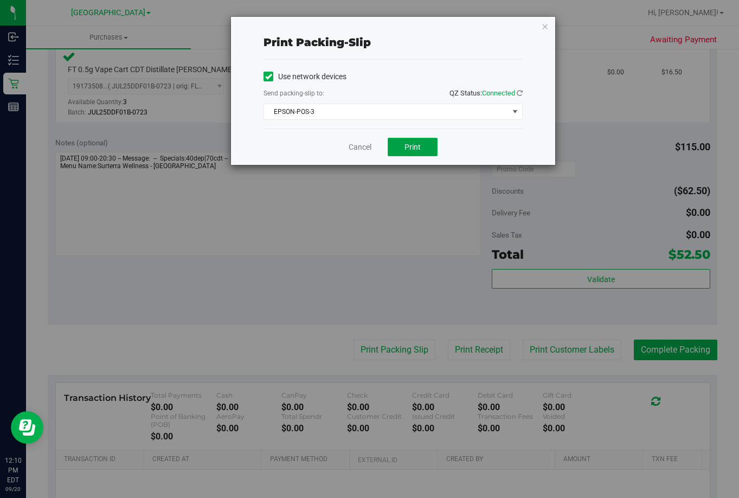
click at [424, 147] on button "Print" at bounding box center [413, 147] width 50 height 18
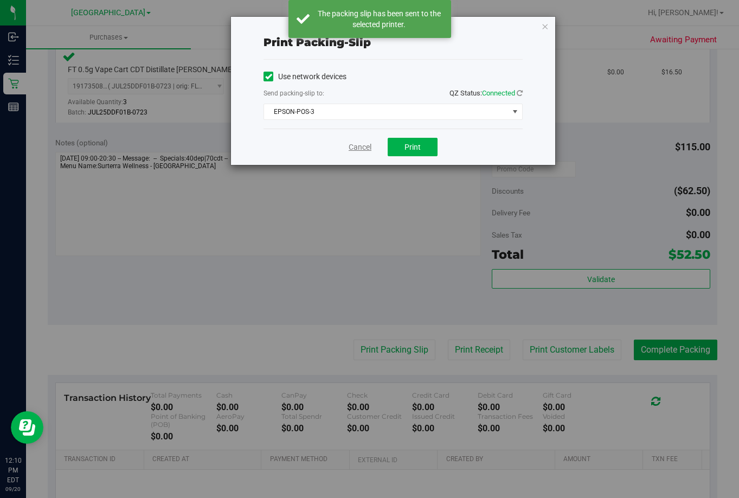
click at [352, 146] on link "Cancel" at bounding box center [360, 147] width 23 height 11
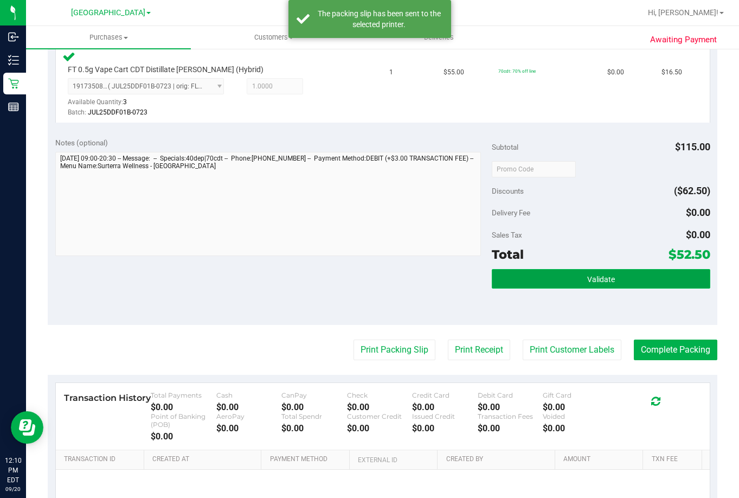
click at [576, 279] on button "Validate" at bounding box center [601, 279] width 219 height 20
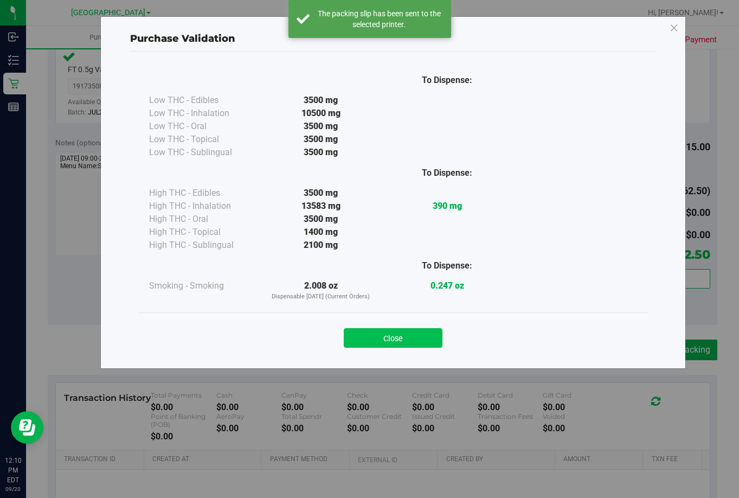
click at [417, 333] on button "Close" at bounding box center [393, 338] width 99 height 20
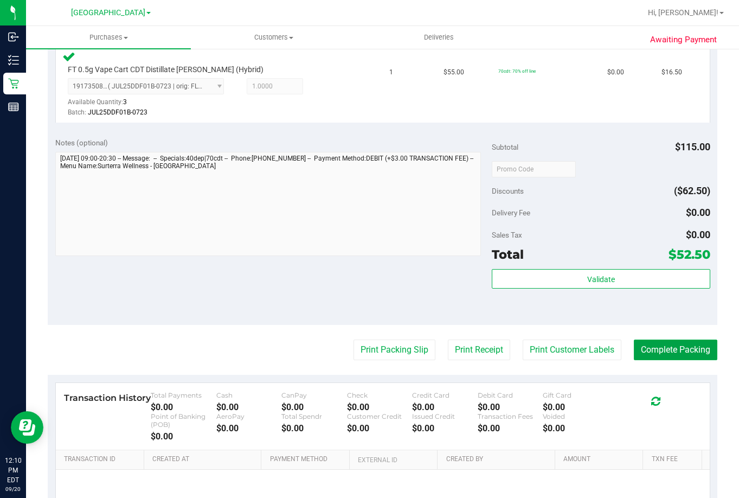
drag, startPoint x: 656, startPoint y: 349, endPoint x: 660, endPoint y: 338, distance: 11.9
click at [657, 346] on button "Complete Packing" at bounding box center [676, 349] width 84 height 21
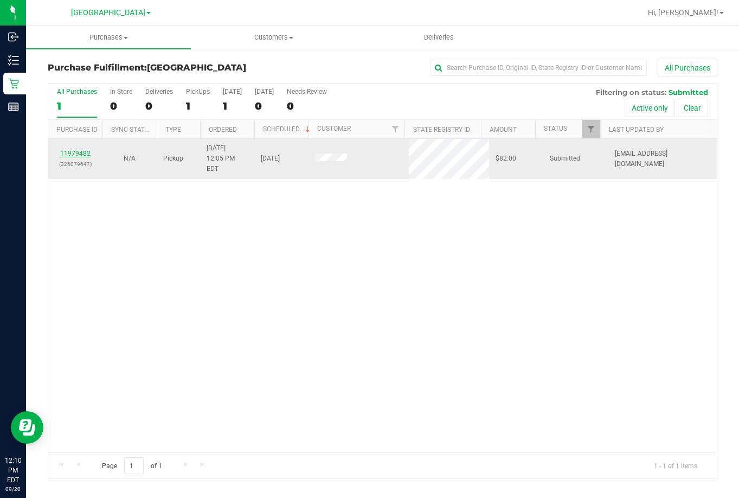
click at [82, 150] on link "11979482" at bounding box center [75, 154] width 30 height 8
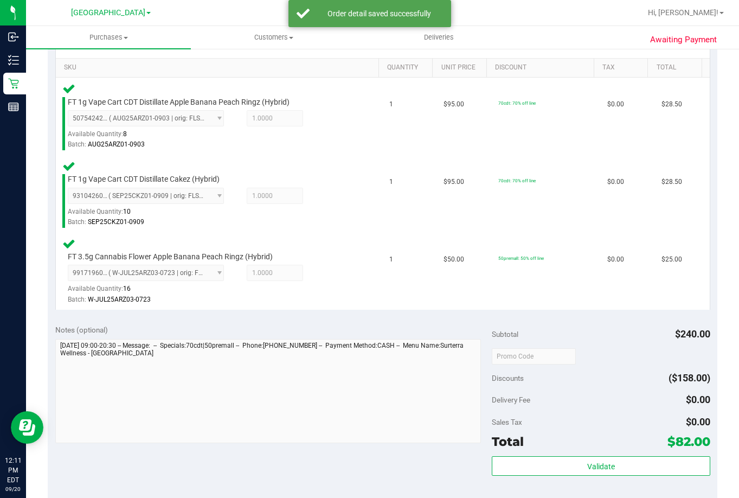
scroll to position [271, 0]
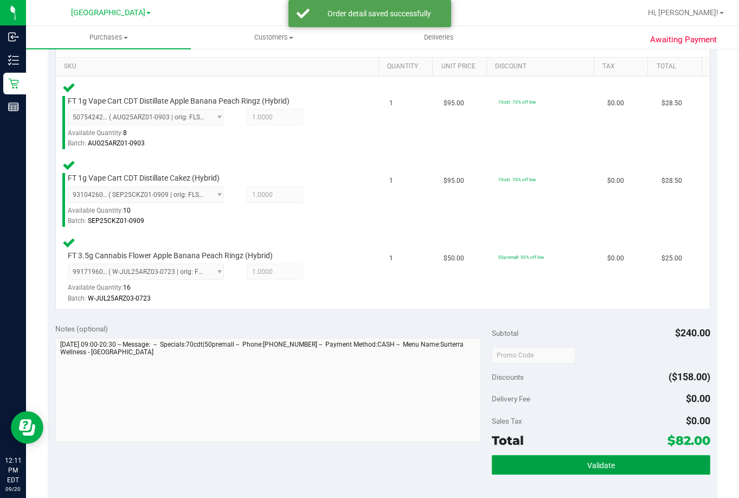
click at [638, 461] on button "Validate" at bounding box center [601, 465] width 219 height 20
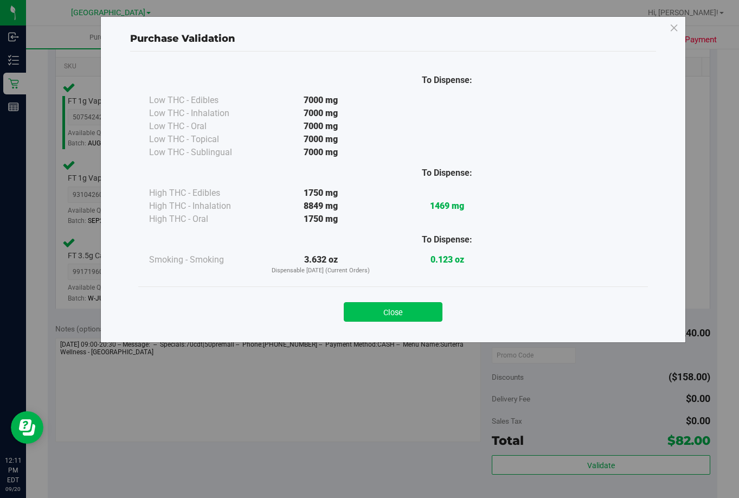
click at [389, 316] on button "Close" at bounding box center [393, 312] width 99 height 20
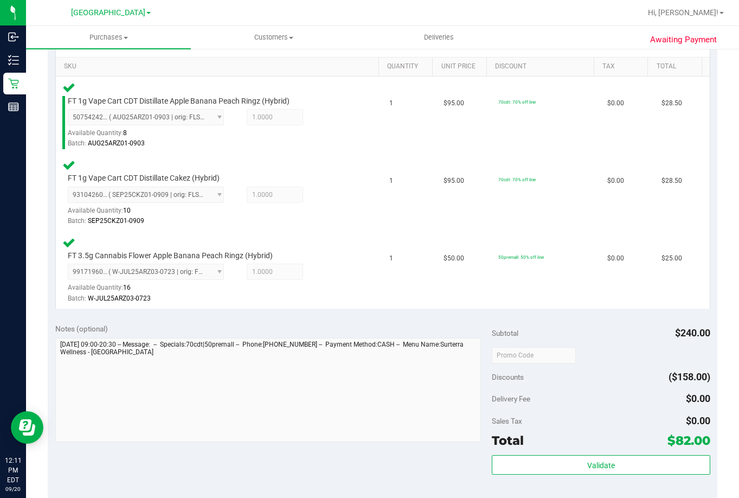
scroll to position [488, 0]
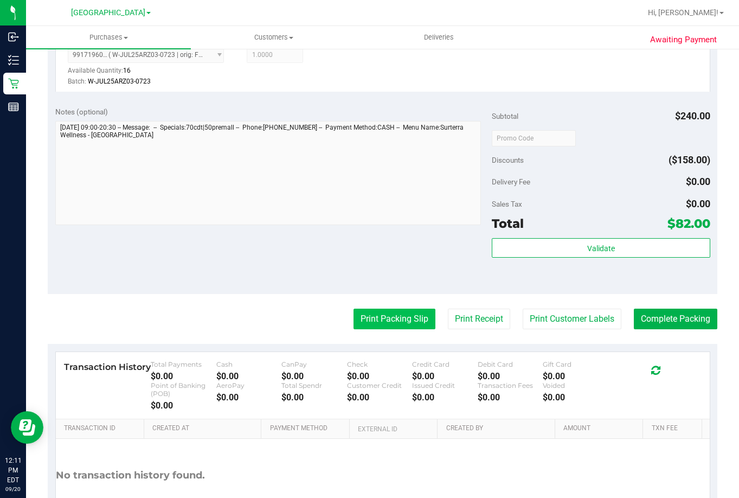
click at [395, 316] on button "Print Packing Slip" at bounding box center [395, 319] width 82 height 21
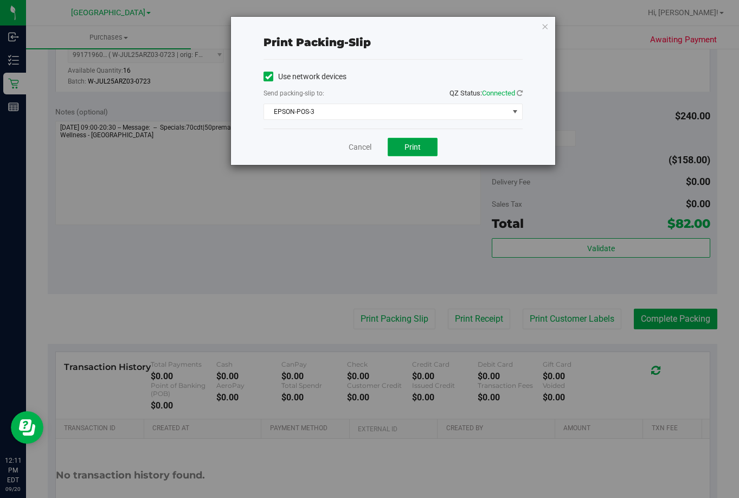
click at [396, 146] on button "Print" at bounding box center [413, 147] width 50 height 18
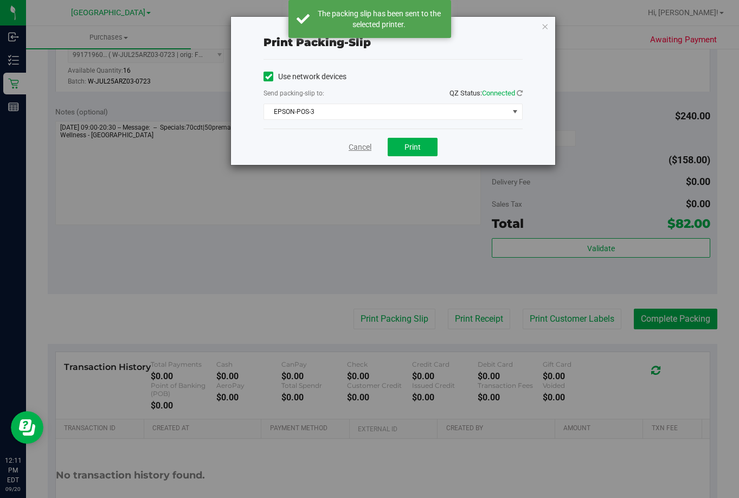
click at [356, 149] on link "Cancel" at bounding box center [360, 147] width 23 height 11
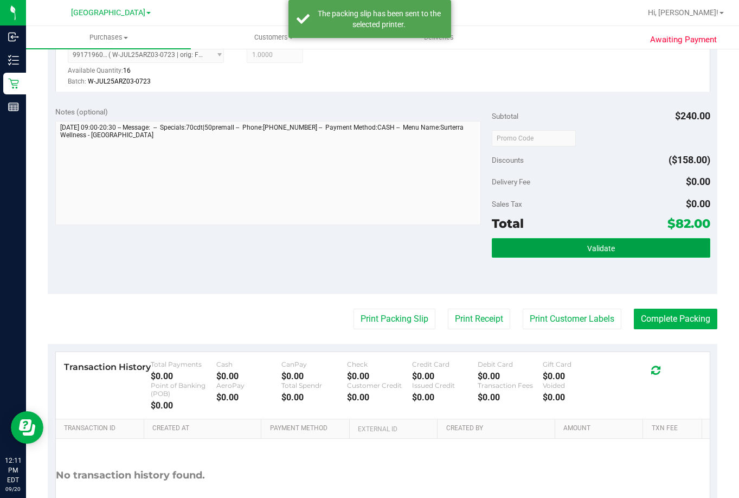
click at [543, 249] on button "Validate" at bounding box center [601, 248] width 219 height 20
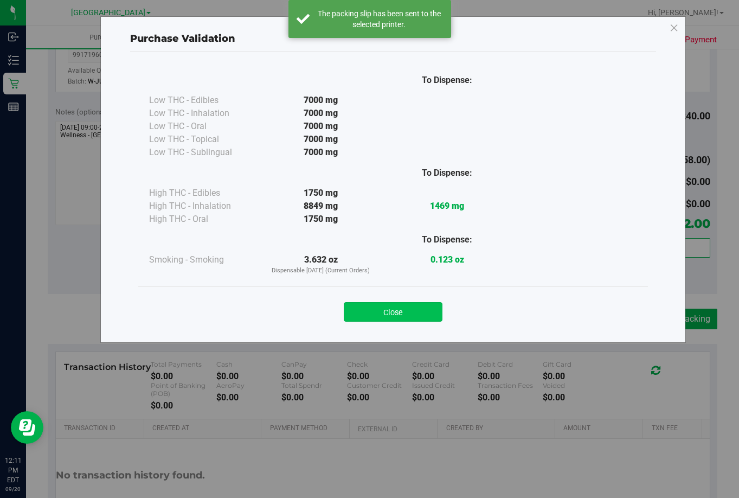
click at [415, 305] on button "Close" at bounding box center [393, 312] width 99 height 20
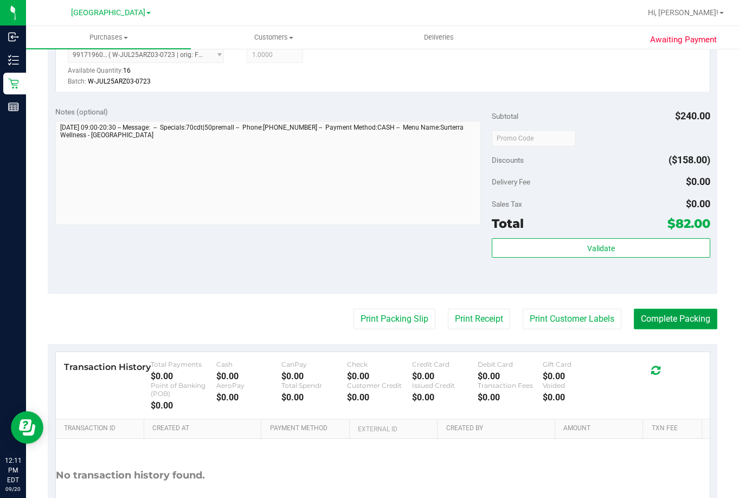
click at [662, 314] on button "Complete Packing" at bounding box center [676, 319] width 84 height 21
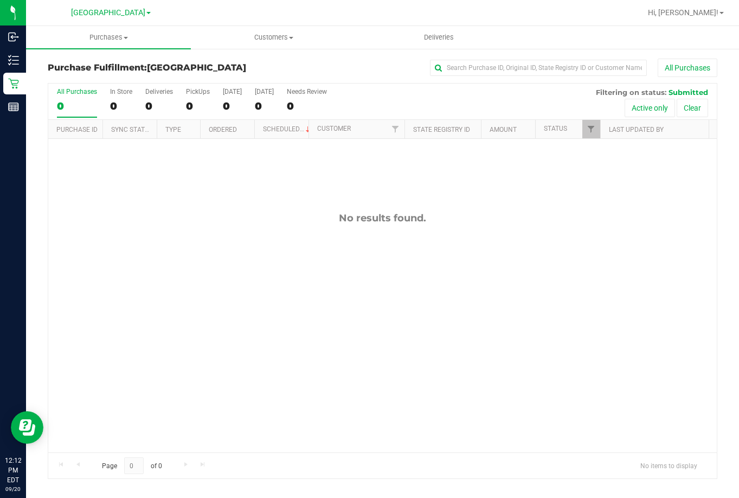
click at [468, 363] on div "No results found." at bounding box center [382, 332] width 669 height 387
